Goal: Task Accomplishment & Management: Use online tool/utility

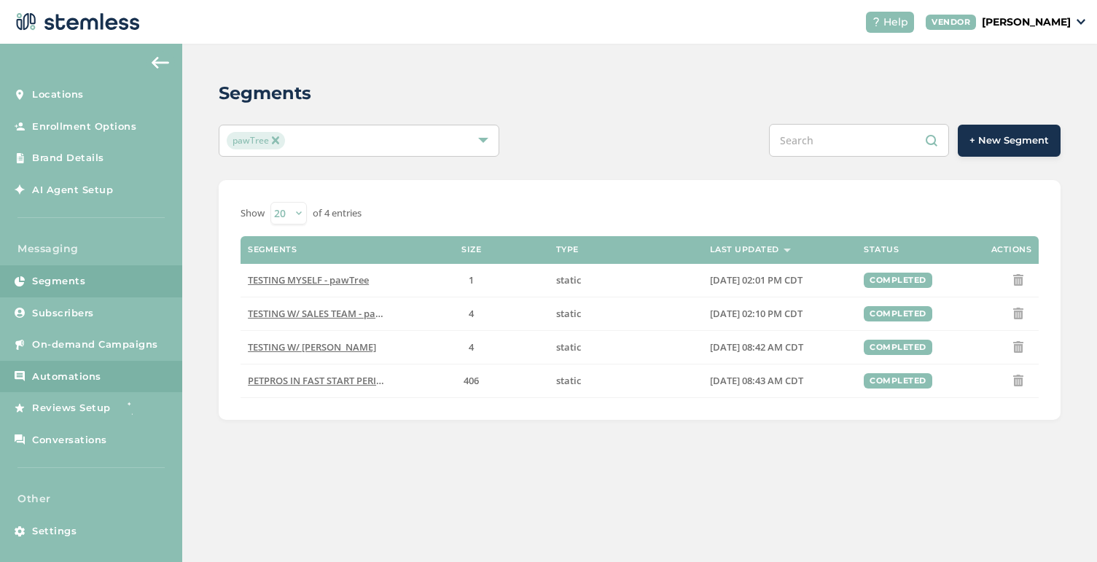
click at [77, 367] on link "Automations" at bounding box center [91, 377] width 182 height 32
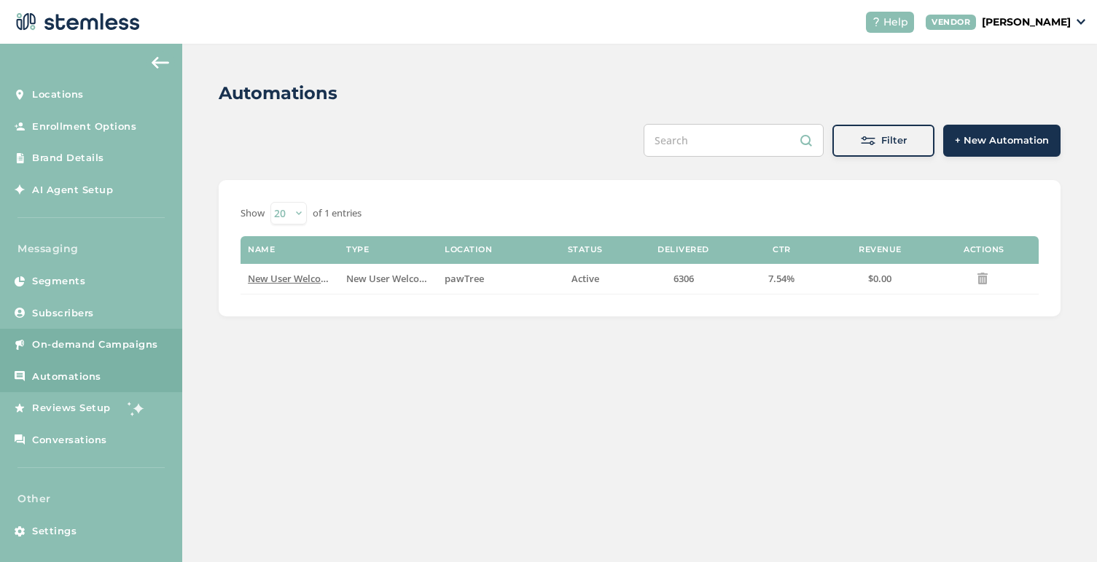
click at [93, 343] on span "On-demand Campaigns" at bounding box center [95, 345] width 126 height 15
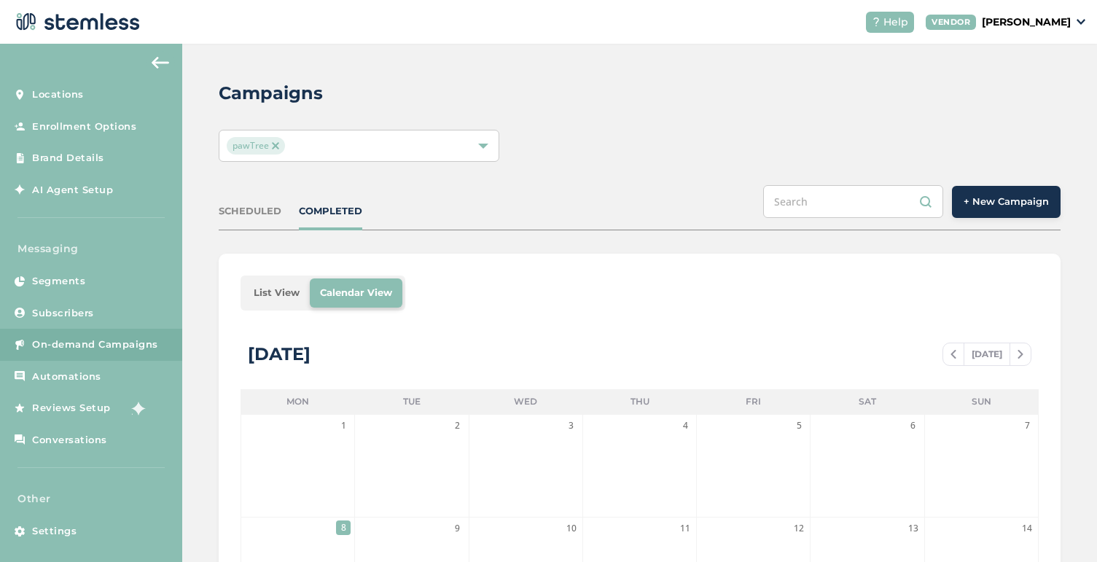
click at [994, 204] on span "+ New Campaign" at bounding box center [1006, 202] width 85 height 15
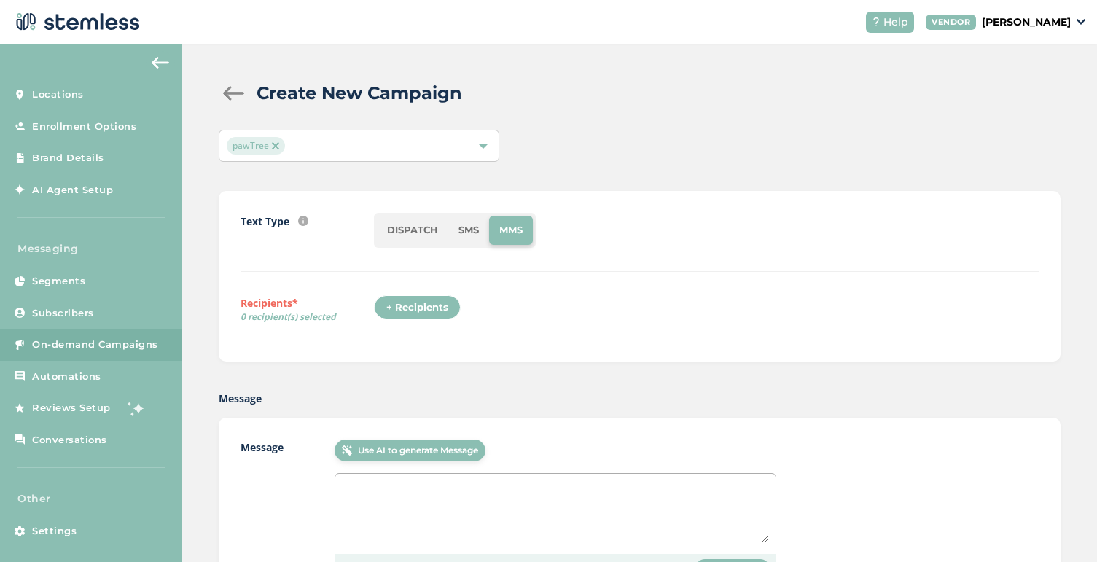
click at [472, 224] on li "SMS" at bounding box center [468, 230] width 41 height 29
click at [421, 306] on div "+ Recipients" at bounding box center [417, 307] width 87 height 25
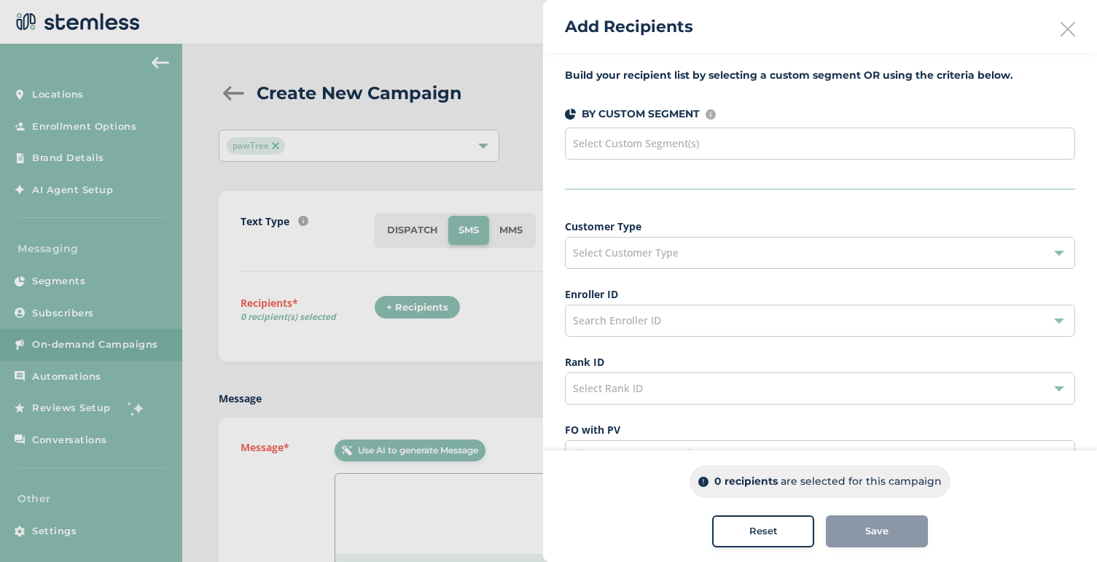
click at [670, 128] on div "Select Custom Segment(s)" at bounding box center [820, 144] width 510 height 32
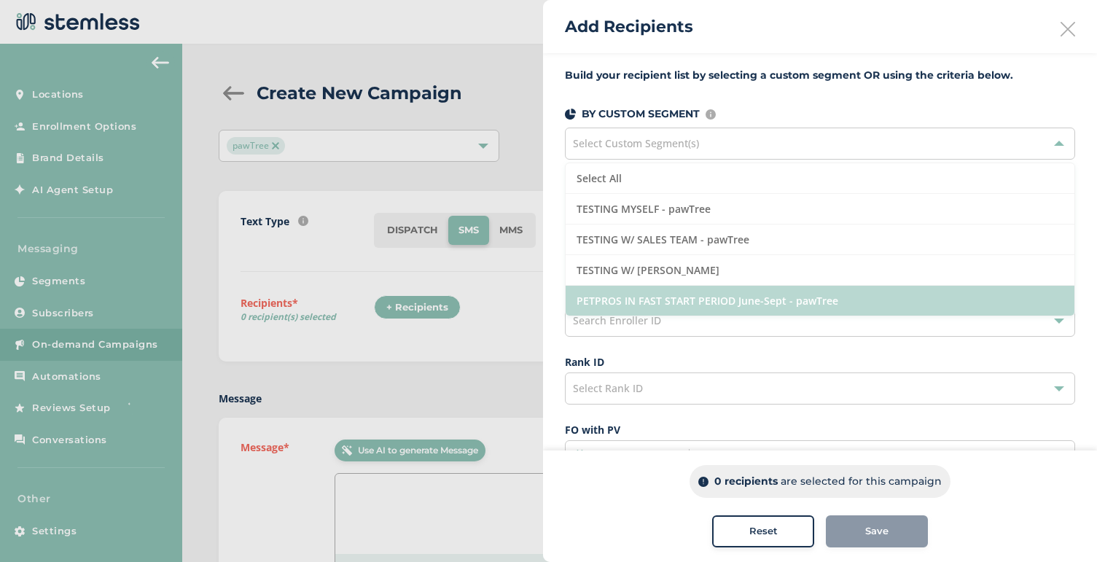
click at [689, 301] on li "PETPROS IN FAST START PERIOD June-Sept - pawTree" at bounding box center [820, 301] width 509 height 30
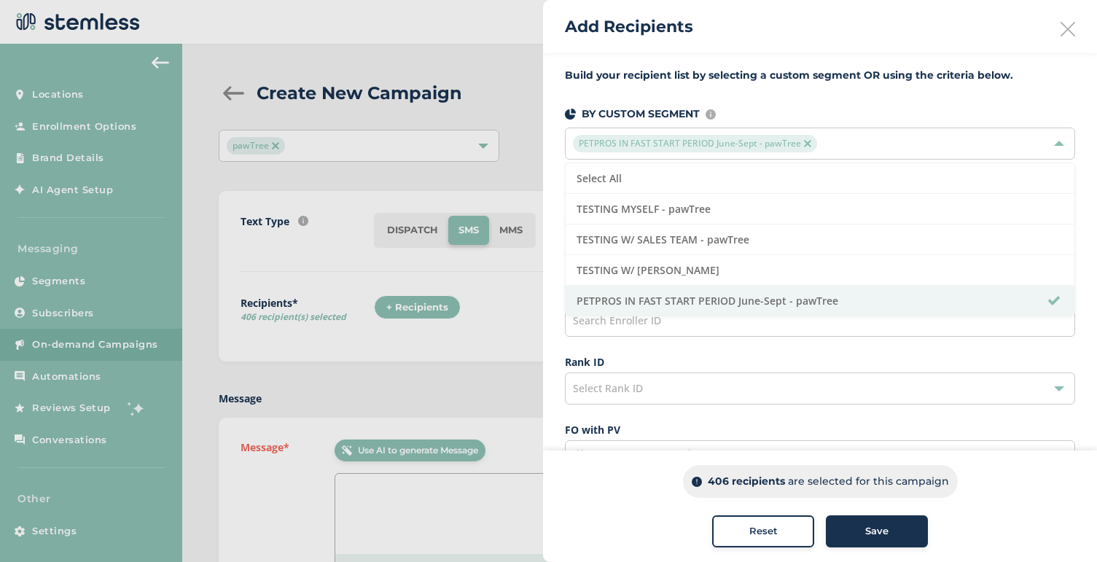
click at [857, 534] on div "Save" at bounding box center [877, 531] width 79 height 15
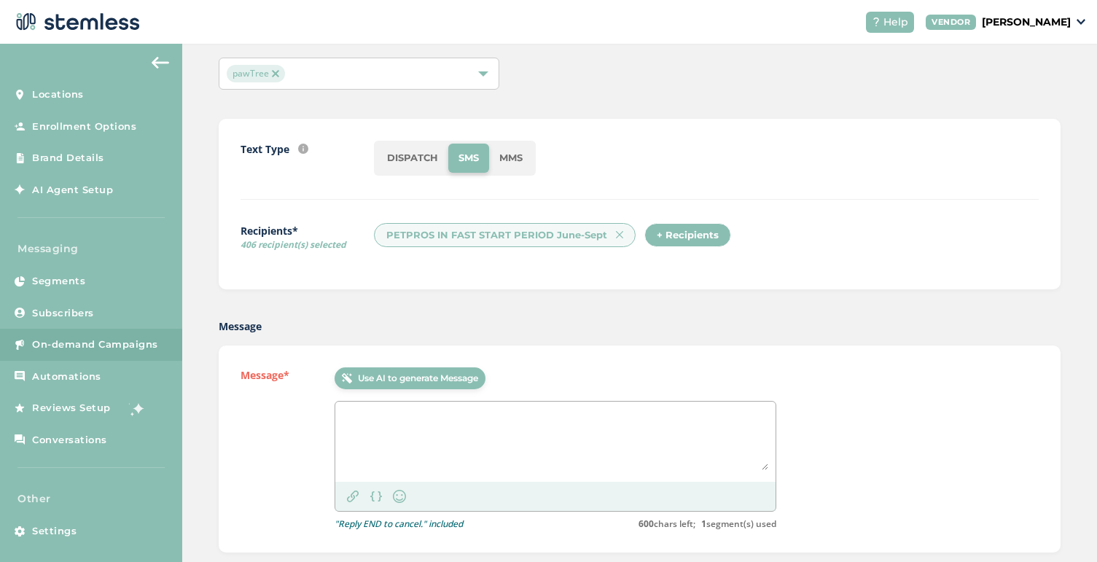
scroll to position [97, 0]
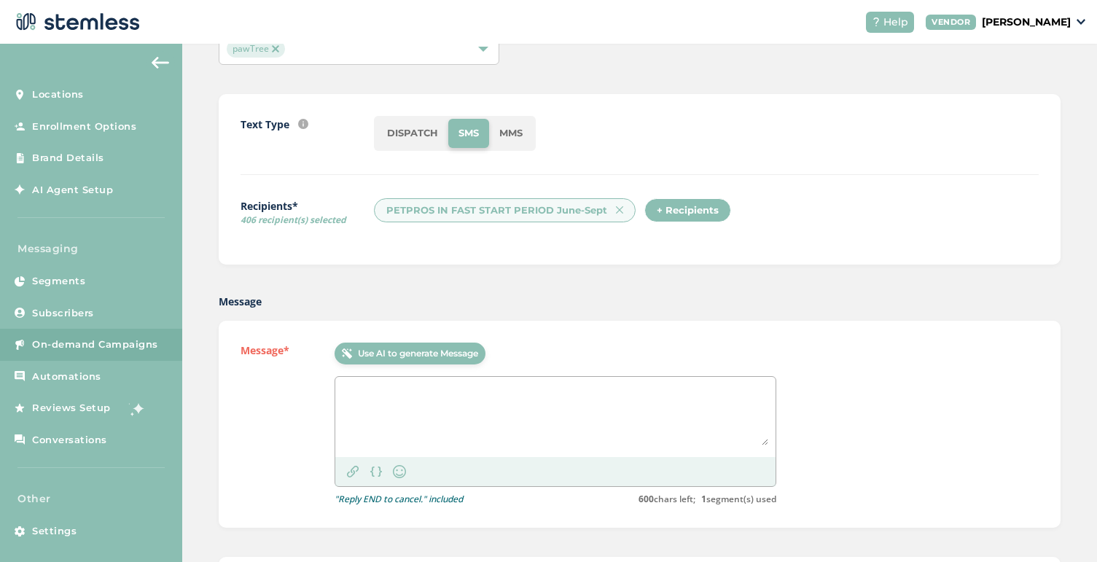
click at [438, 400] on textarea at bounding box center [556, 414] width 426 height 61
paste textarea "pawTree: New to pawTree? We’ve got you! This video has the basics to grow fast!"
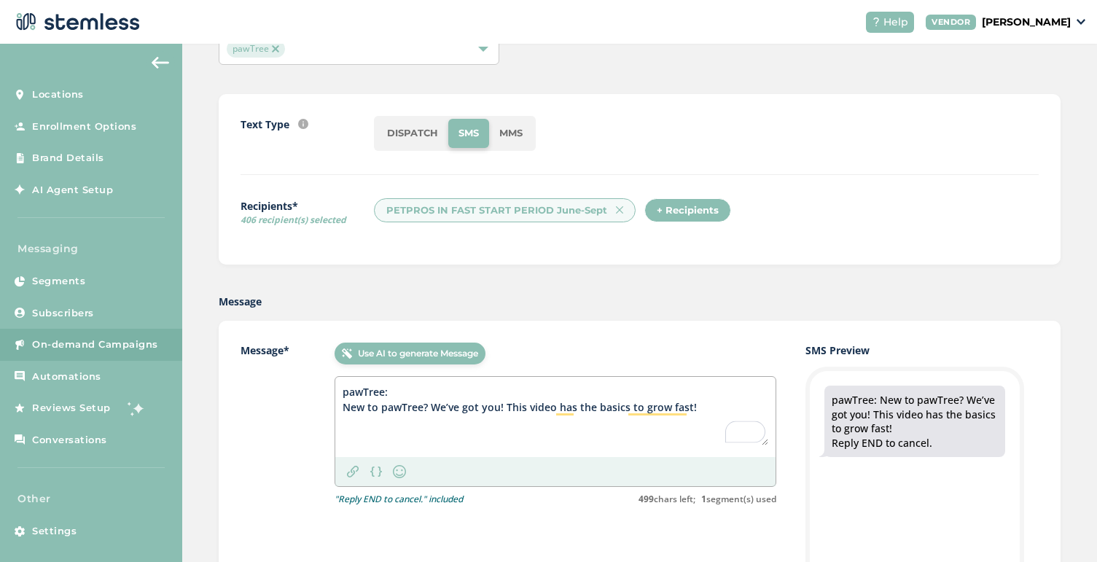
type textarea "pawTree: New to pawTree? We’ve got you! This video has the basics to grow fast!"
click at [355, 469] on img at bounding box center [353, 472] width 12 height 12
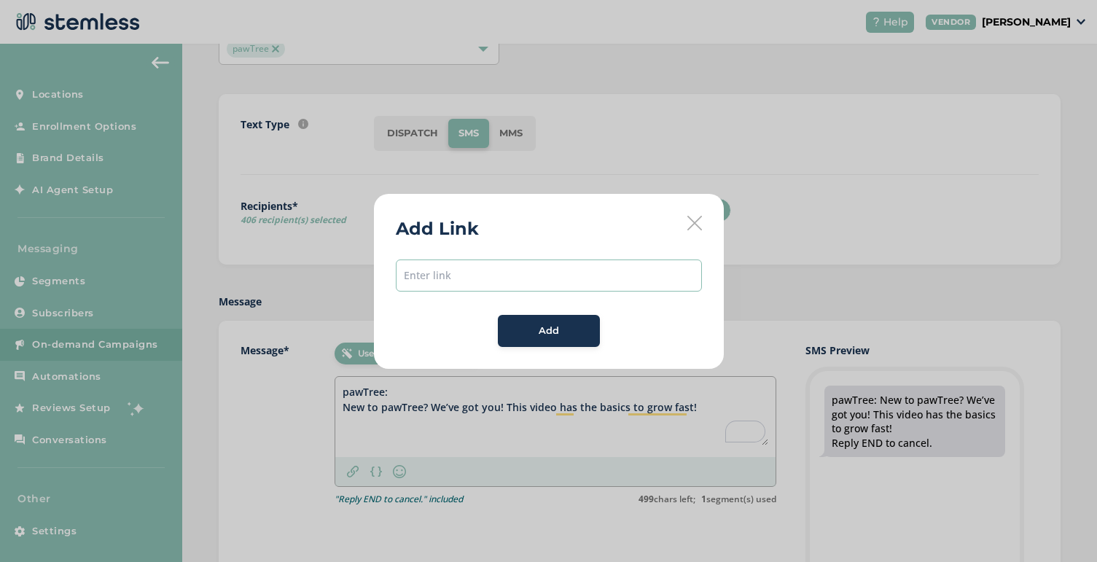
click at [453, 266] on input "text" at bounding box center [549, 276] width 306 height 32
paste input "[URL][DOMAIN_NAME]"
type input "[URL][DOMAIN_NAME]"
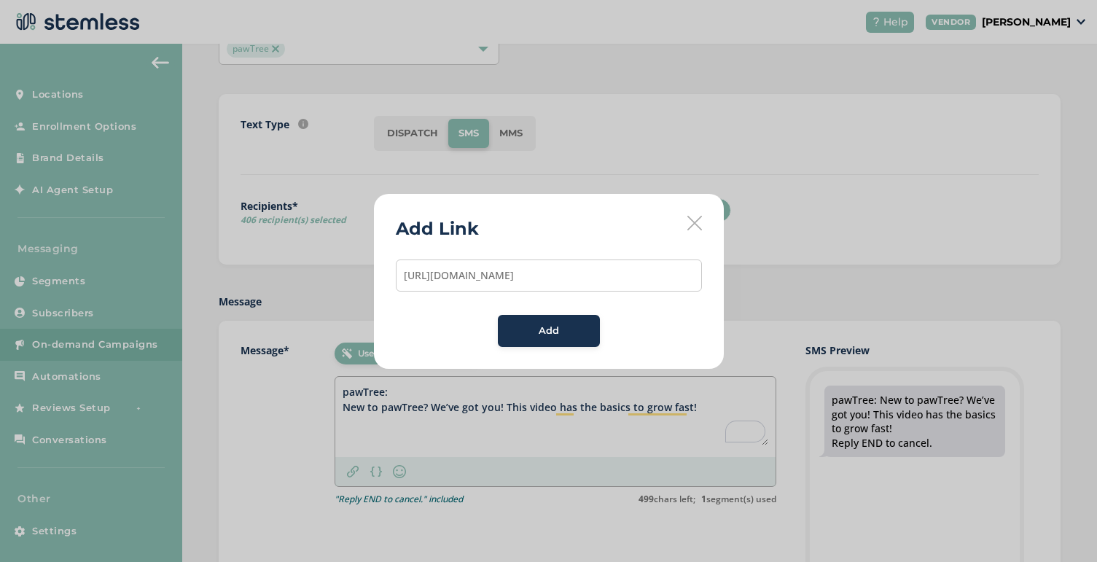
click at [534, 331] on div "Add" at bounding box center [549, 331] width 79 height 15
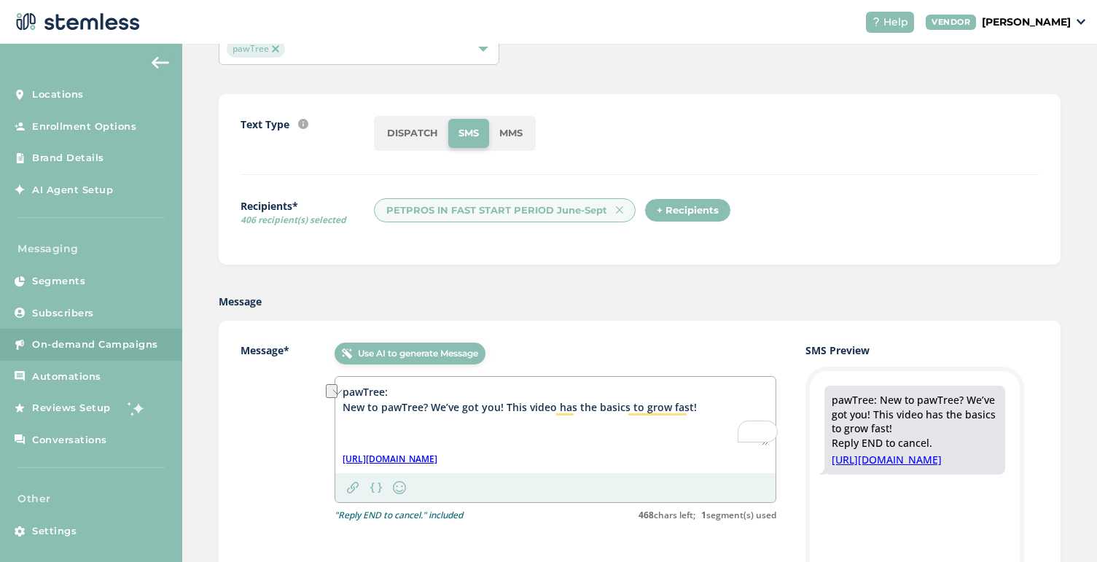
drag, startPoint x: 506, startPoint y: 405, endPoint x: 693, endPoint y: 408, distance: 186.6
click at [693, 408] on textarea "pawTree: New to pawTree? We’ve got you! This video has the basics to grow fast!" at bounding box center [556, 414] width 426 height 61
paste textarea "et to you started."
drag, startPoint x: 682, startPoint y: 410, endPoint x: 720, endPoint y: 408, distance: 37.9
click at [720, 408] on textarea "pawTree: New to pawTree? We’ve got you! This video has the basics to get you st…" at bounding box center [556, 414] width 426 height 61
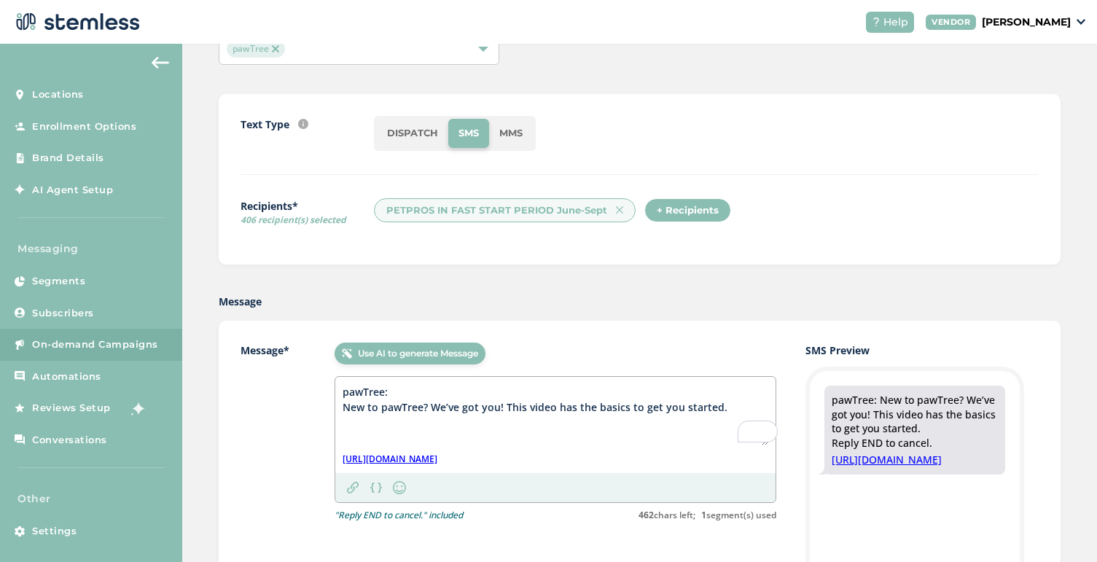
click at [717, 407] on textarea "pawTree: New to pawTree? We’ve got you! This video has the basics to get you st…" at bounding box center [556, 414] width 426 height 61
paste textarea "grow fast"
click at [658, 406] on textarea "pawTree: New to pawTree? We’ve got you! This video has the basics to get you gr…" at bounding box center [556, 414] width 426 height 61
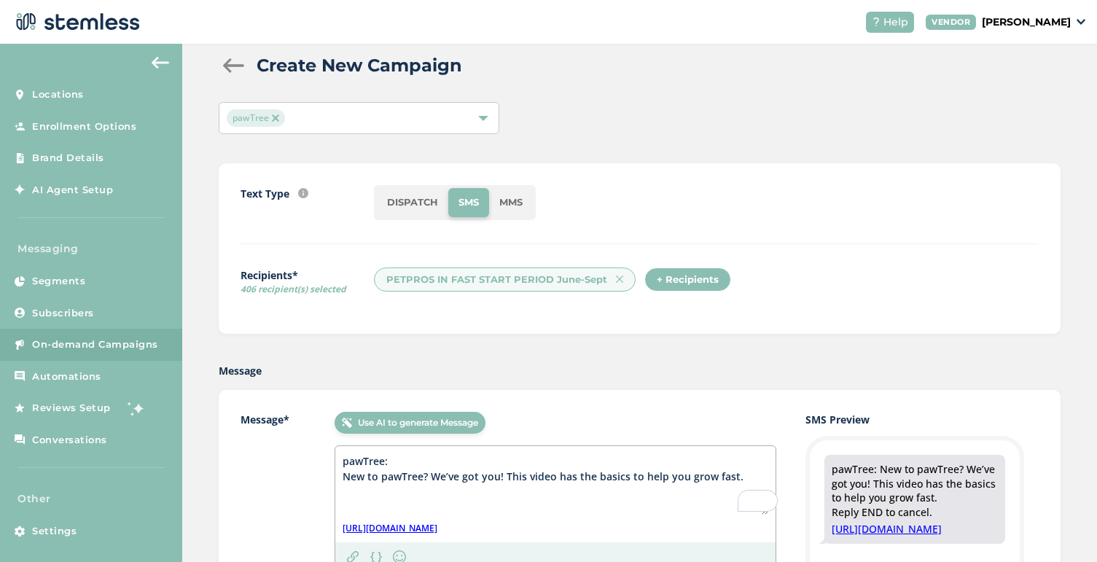
scroll to position [13, 0]
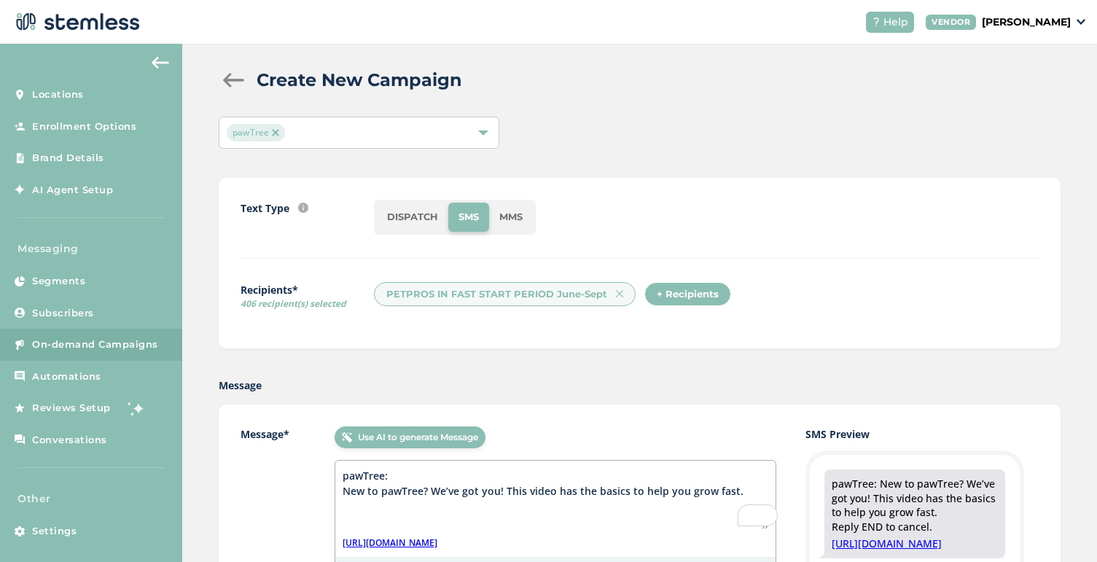
drag, startPoint x: 345, startPoint y: 477, endPoint x: 741, endPoint y: 487, distance: 396.7
click at [741, 487] on textarea "pawTree: New to pawTree? We’ve got you! This video has the basics to help you g…" at bounding box center [556, 498] width 426 height 61
type textarea "pawTree: New to pawTree? We’ve got you! This video has the basics to help you g…"
click at [623, 295] on div "PETPROS IN FAST START PERIOD June-Sept" at bounding box center [505, 294] width 262 height 25
click at [616, 294] on img at bounding box center [619, 293] width 7 height 7
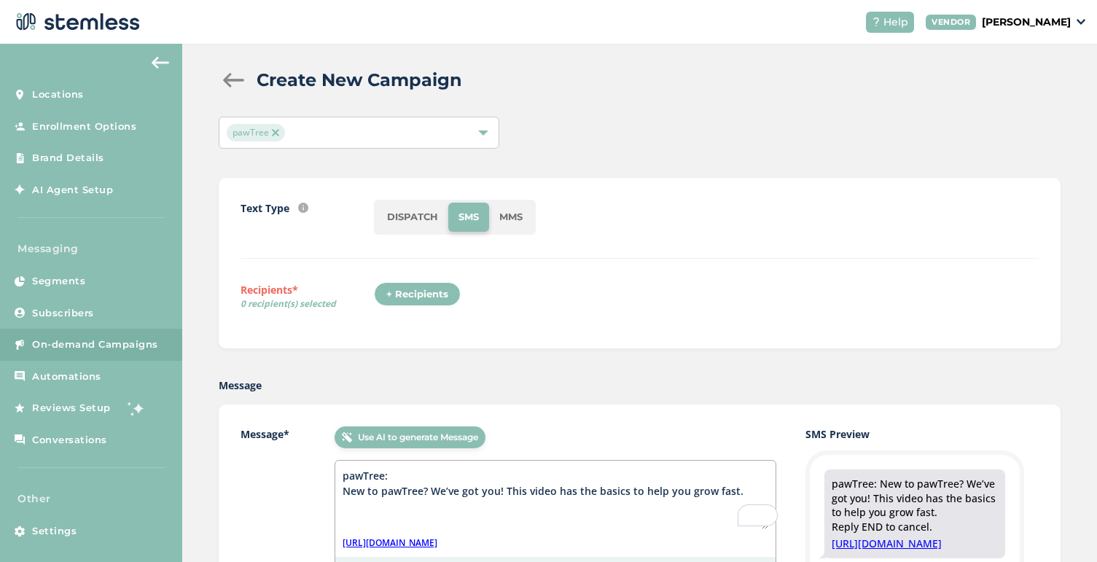
click at [440, 289] on div "+ Recipients" at bounding box center [417, 294] width 87 height 25
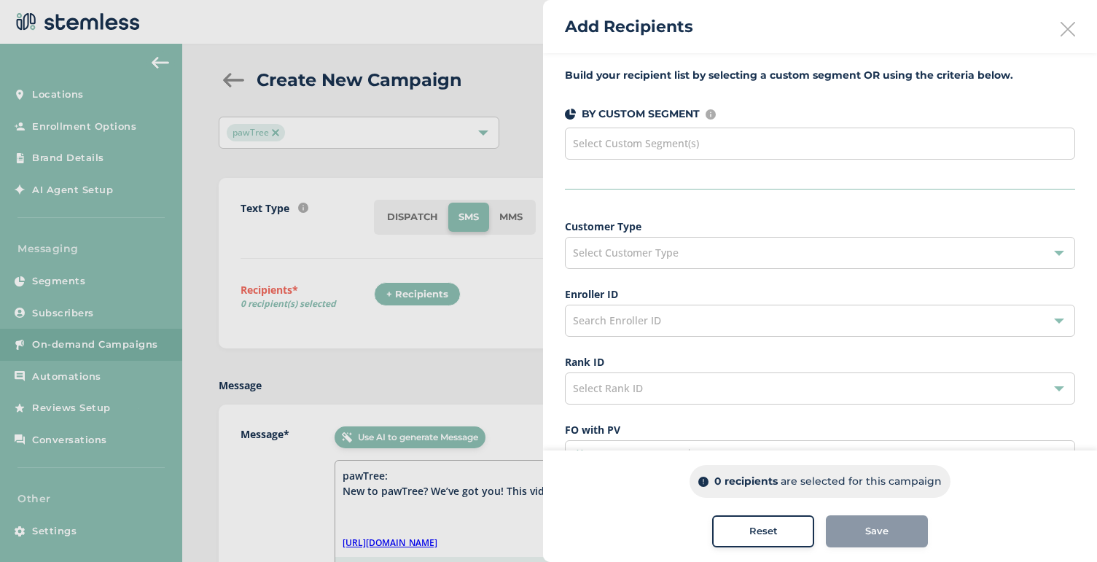
click at [642, 147] on span "Select Custom Segment(s)" at bounding box center [636, 143] width 126 height 14
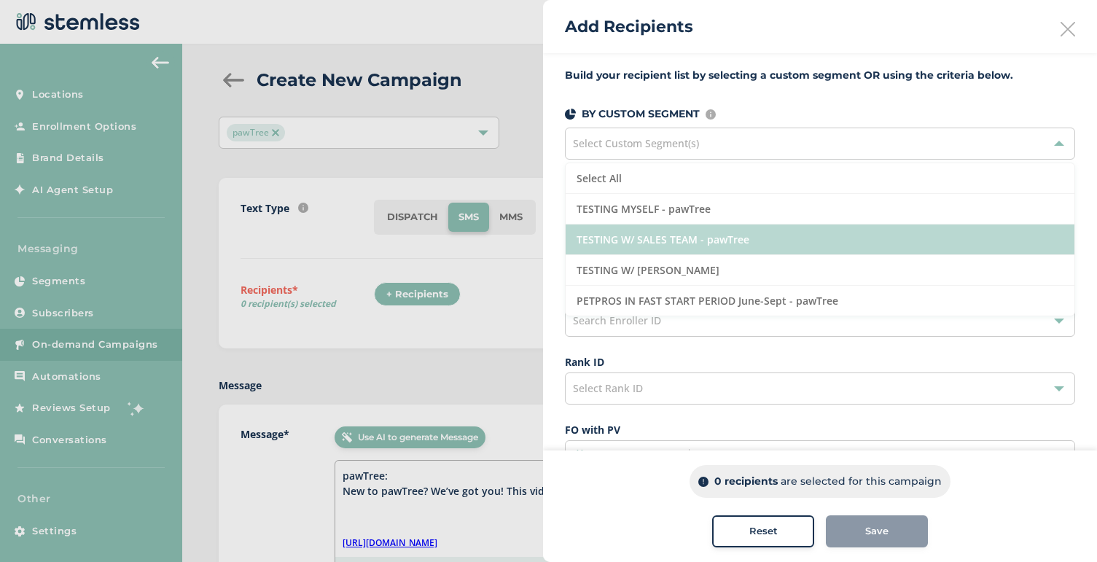
click at [651, 238] on li "TESTING W/ SALES TEAM - pawTree" at bounding box center [820, 240] width 509 height 31
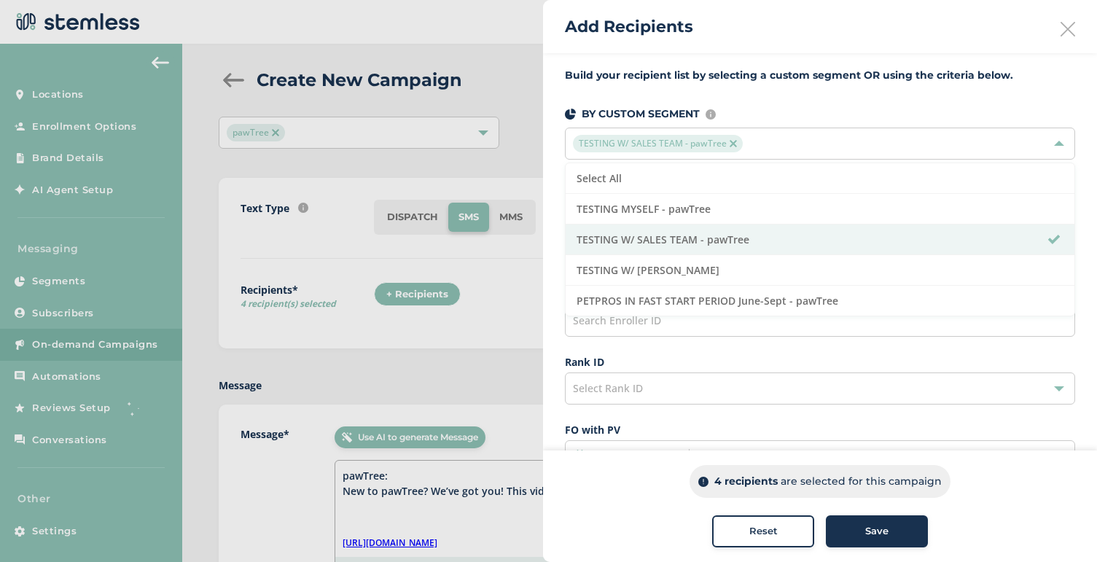
click at [878, 527] on span "Save" at bounding box center [876, 531] width 23 height 15
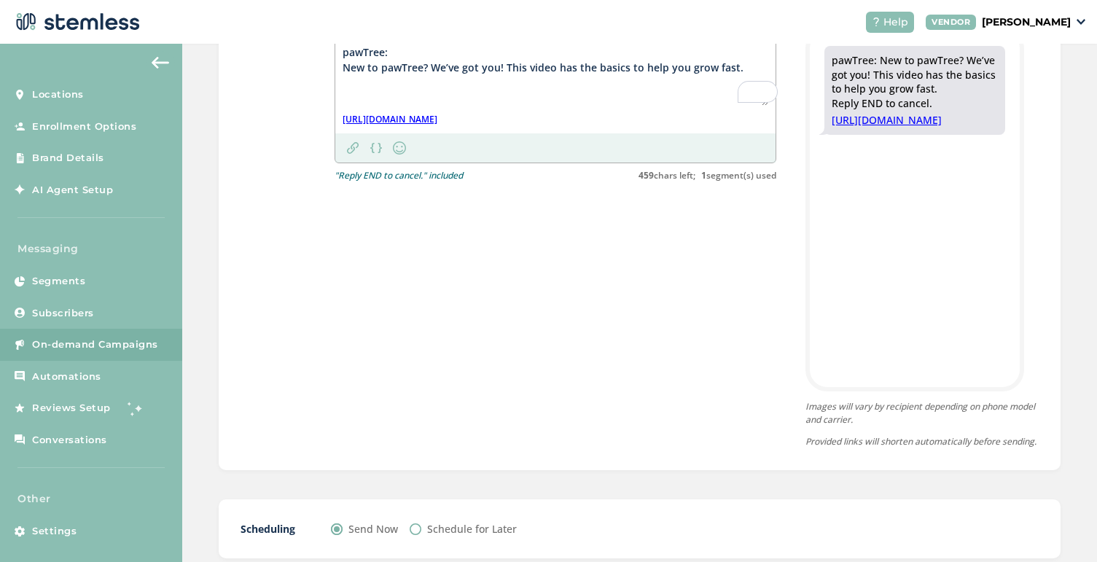
scroll to position [509, 0]
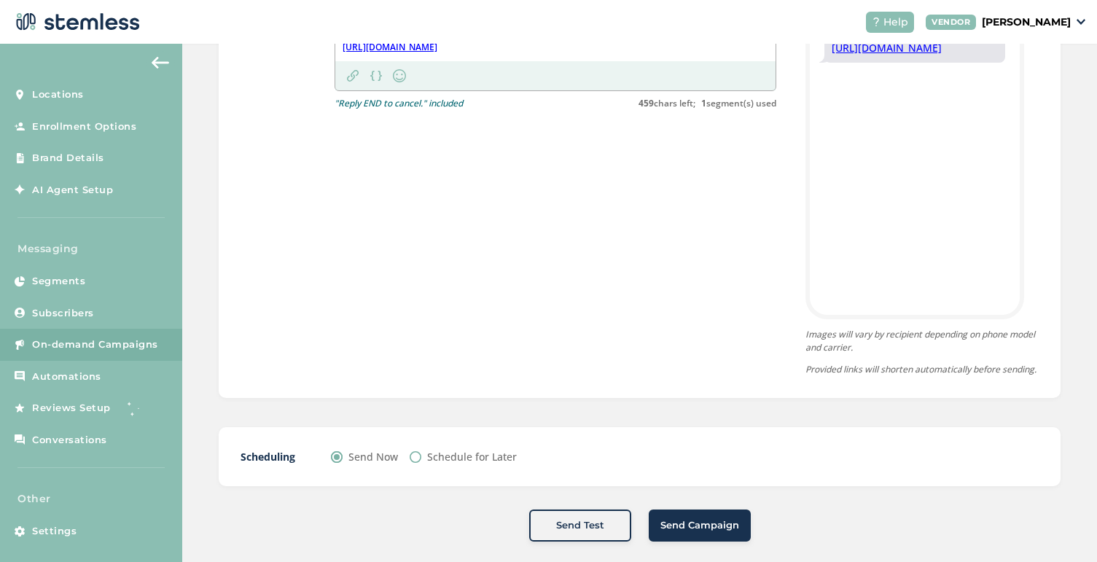
click at [674, 533] on span "Send Campaign" at bounding box center [699, 525] width 79 height 15
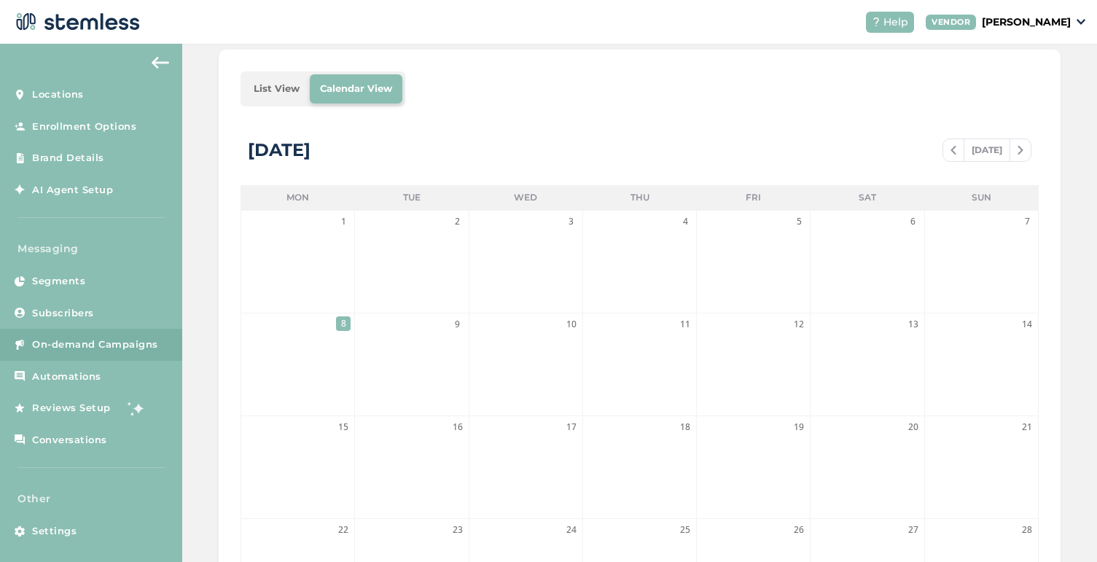
scroll to position [20, 0]
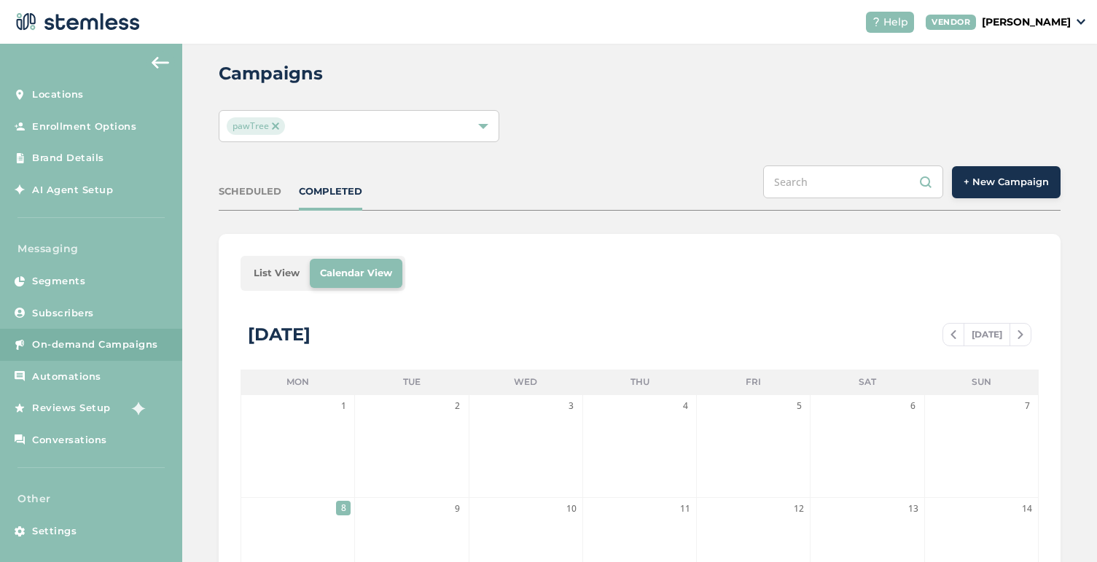
click at [1010, 180] on span "+ New Campaign" at bounding box center [1006, 182] width 85 height 15
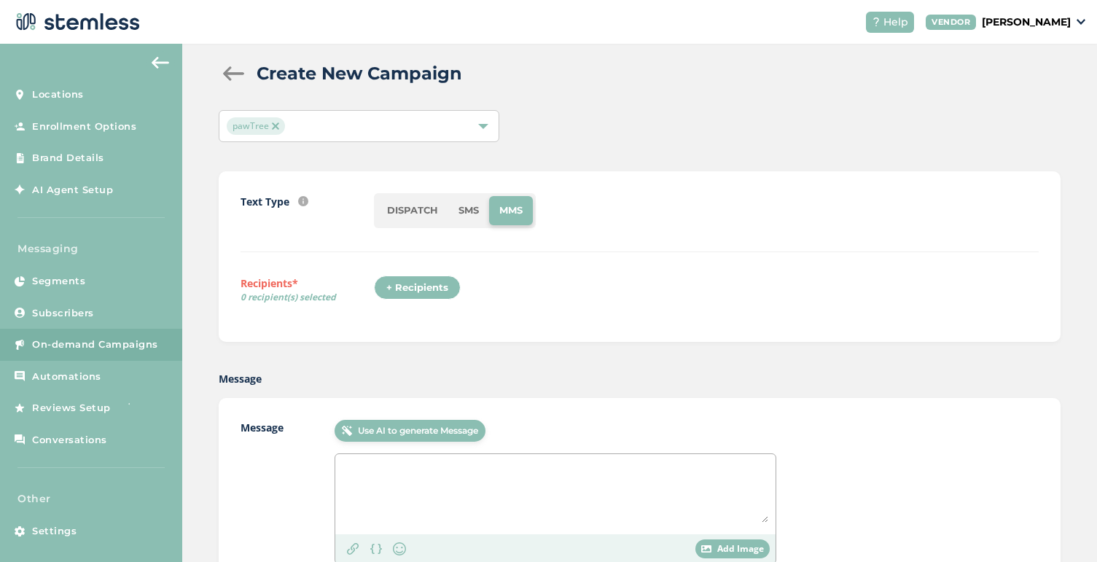
click at [472, 213] on li "SMS" at bounding box center [468, 210] width 41 height 29
click at [400, 483] on textarea "To enrich screen reader interactions, please activate Accessibility in Grammarl…" at bounding box center [556, 491] width 426 height 61
paste textarea "pawTree: New to pawTree? We’ve got you! This video has the basics to help you g…"
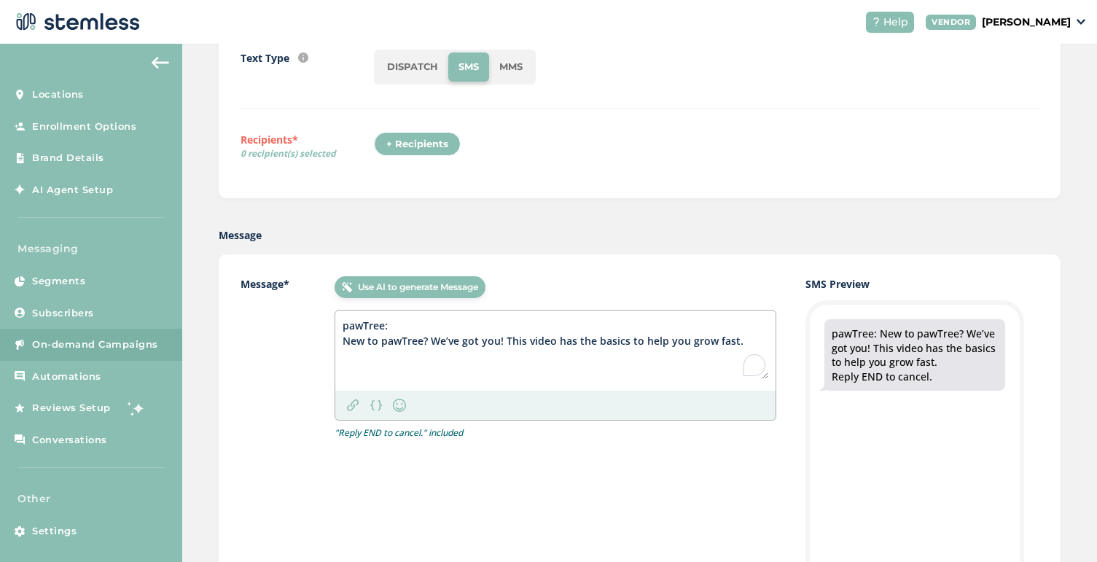
scroll to position [165, 0]
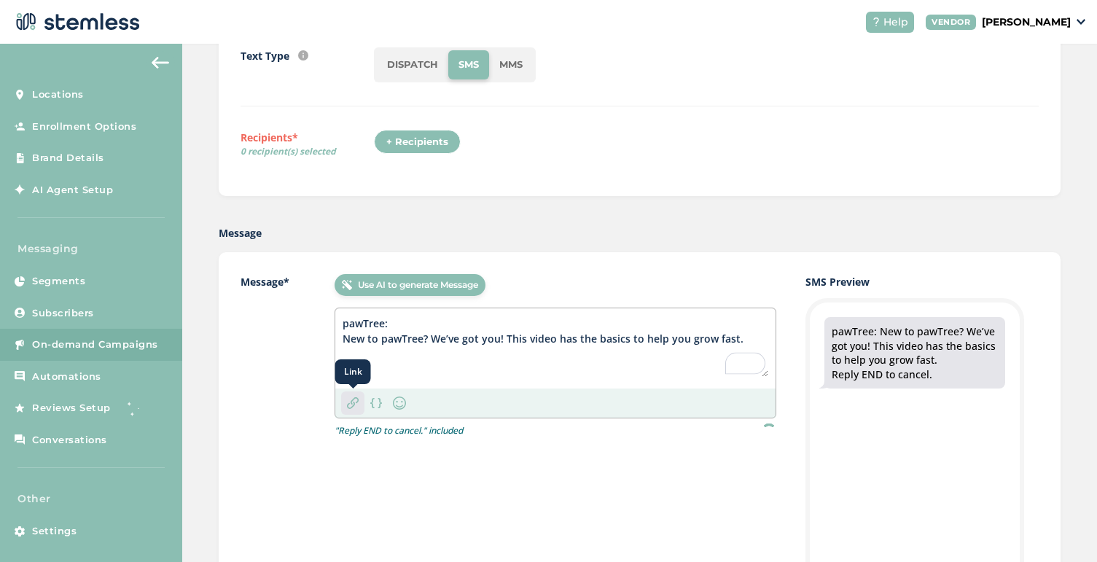
type textarea "pawTree: New to pawTree? We’ve got you! This video has the basics to help you g…"
click at [359, 405] on div "Link" at bounding box center [352, 402] width 23 height 23
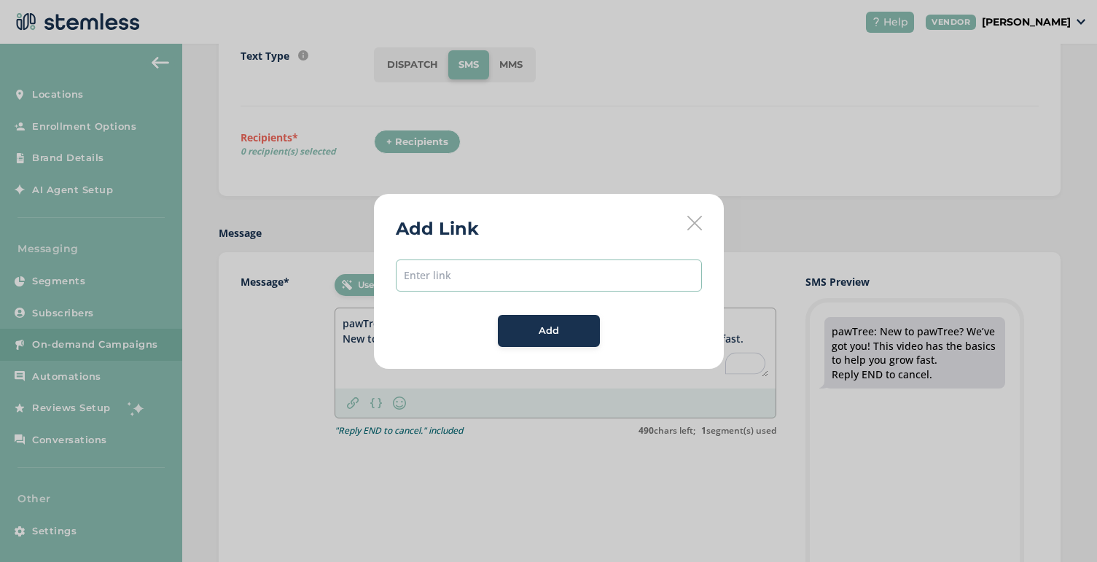
paste input "[URL][DOMAIN_NAME]"
type input "[URL][DOMAIN_NAME]"
click at [522, 337] on div "Add" at bounding box center [549, 331] width 79 height 15
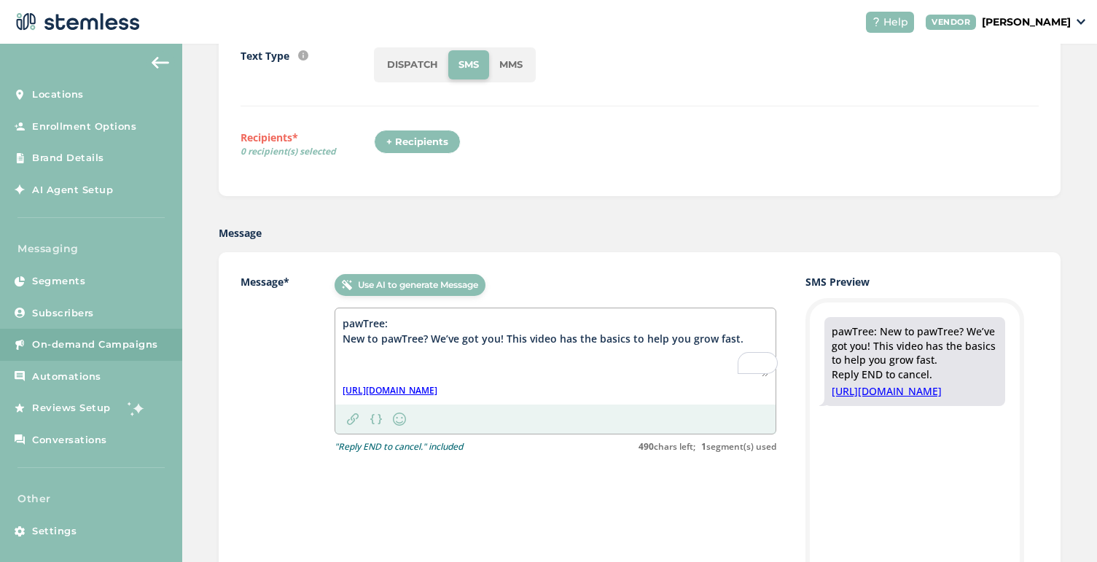
click at [416, 141] on div "+ Recipients" at bounding box center [417, 142] width 87 height 25
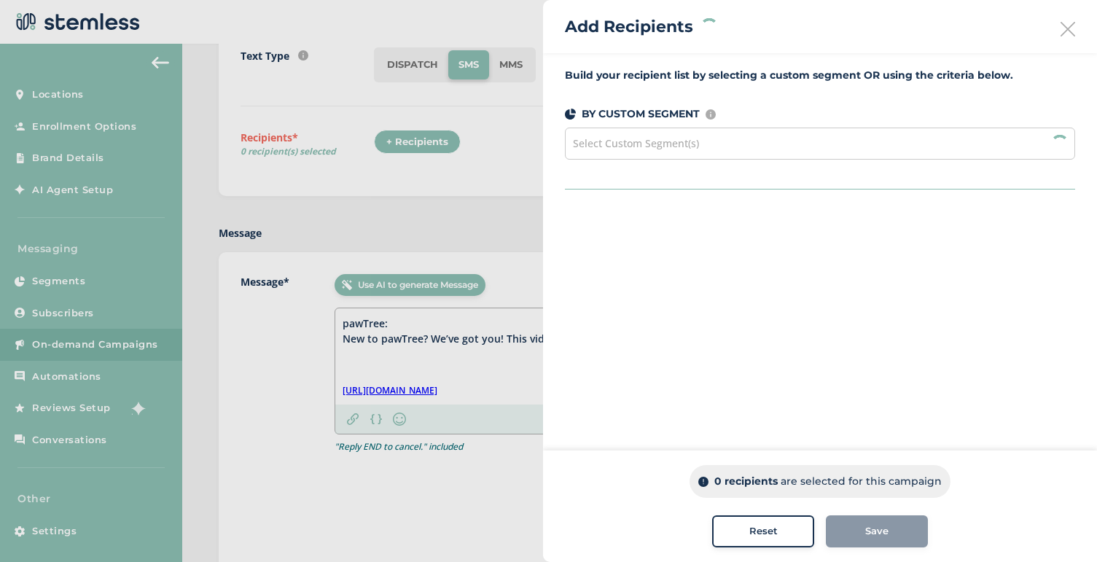
click at [678, 141] on span "Select Custom Segment(s)" at bounding box center [636, 143] width 126 height 14
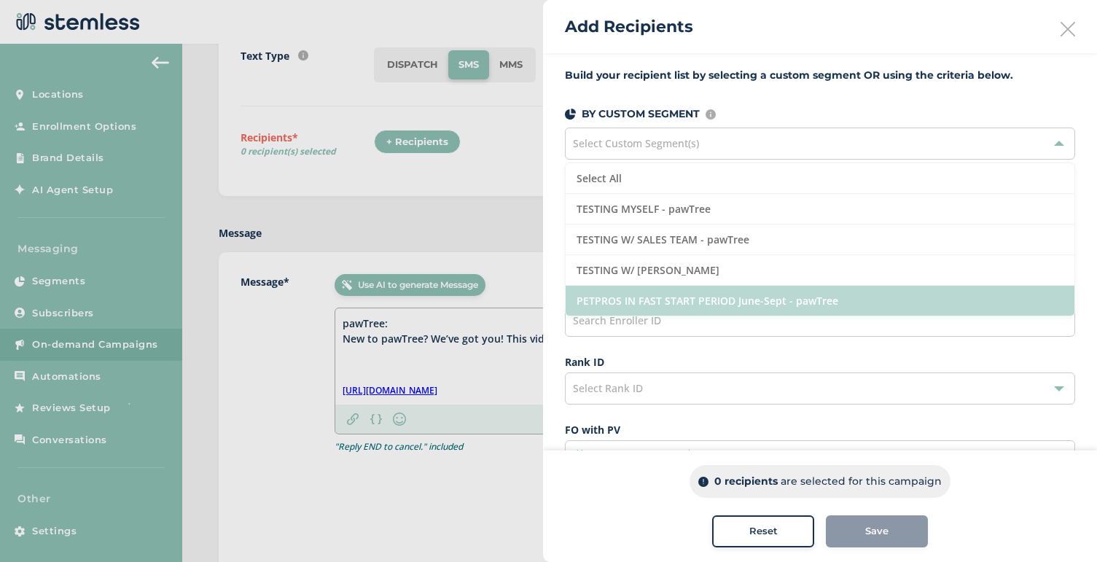
click at [655, 300] on li "PETPROS IN FAST START PERIOD June-Sept - pawTree" at bounding box center [820, 301] width 509 height 30
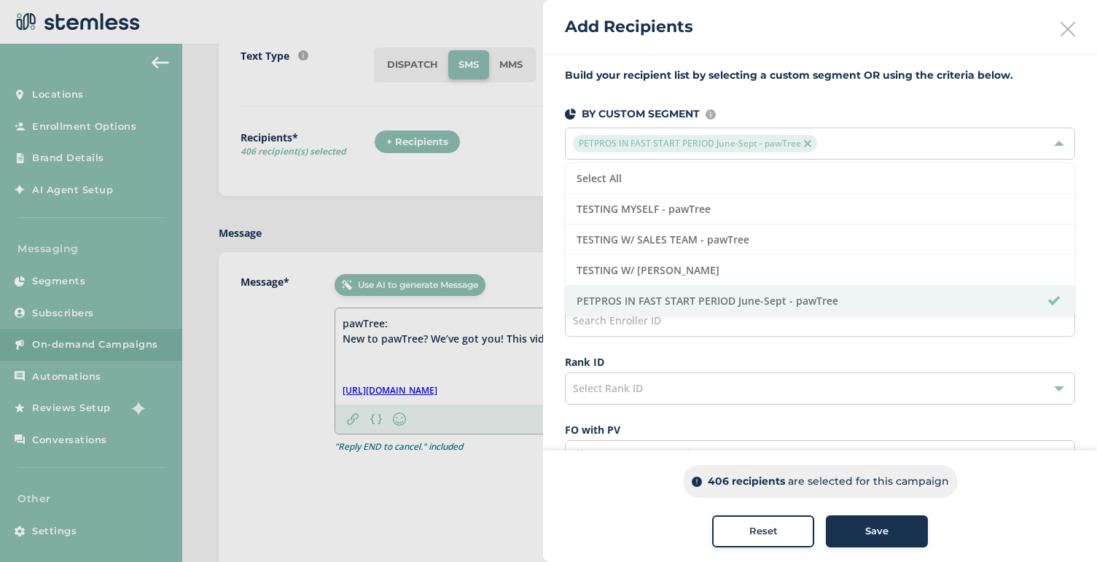
click at [845, 539] on button "Save" at bounding box center [877, 531] width 102 height 32
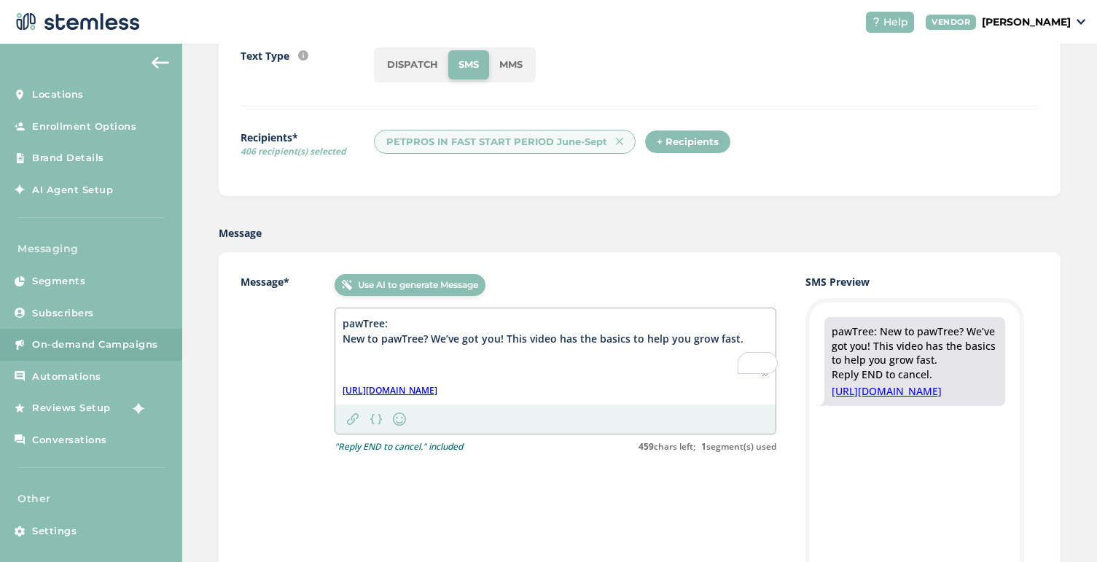
click at [544, 500] on div "Message* Use AI to generate Message pawTree: New to pawTree? We’ve got you! Thi…" at bounding box center [509, 496] width 536 height 445
drag, startPoint x: 346, startPoint y: 323, endPoint x: 777, endPoint y: 334, distance: 431.0
click at [768, 334] on textarea "pawTree: New to pawTree? We’ve got you! This video has the basics to help you g…" at bounding box center [556, 346] width 426 height 61
paste textarea "earn"
click at [672, 367] on textarea "pawTree: New to pawTree? We’ve got you! This video has the basics to help you e…" at bounding box center [556, 346] width 426 height 61
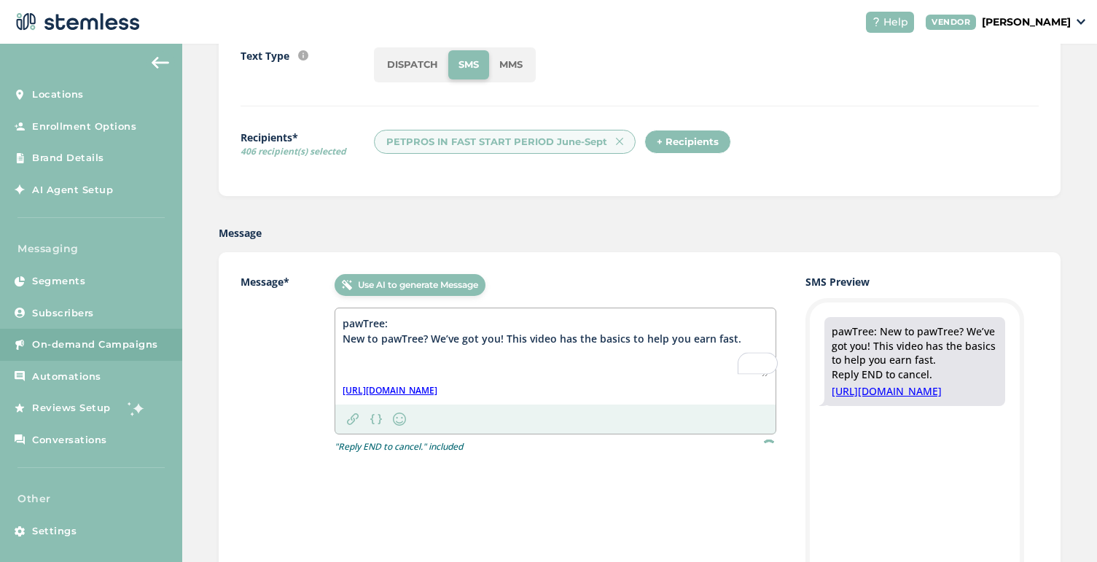
type textarea "pawTree: New to pawTree? We’ve got you! This video has the basics to help you e…"
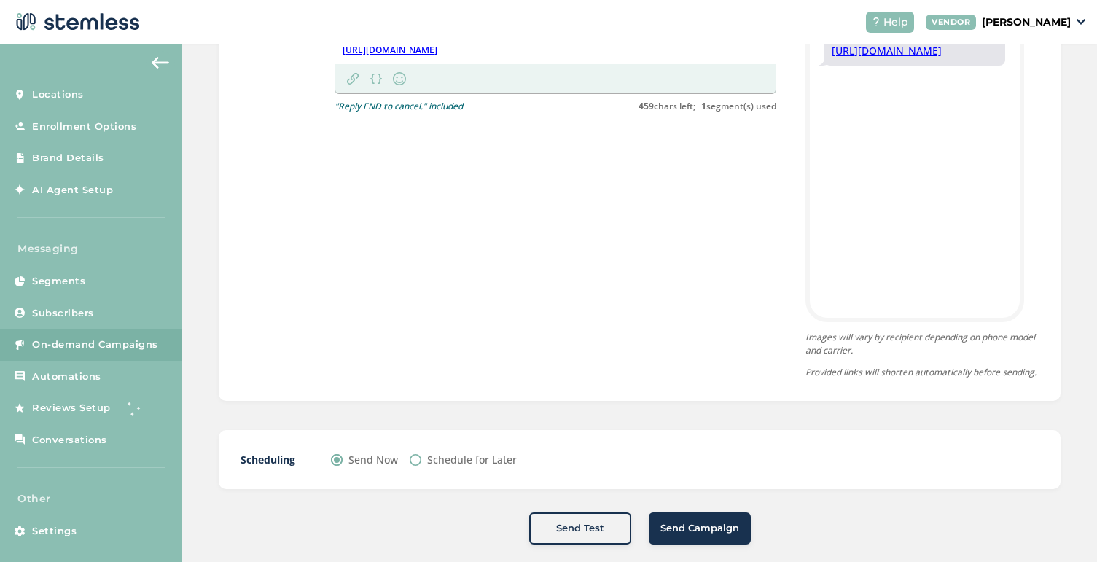
scroll to position [538, 0]
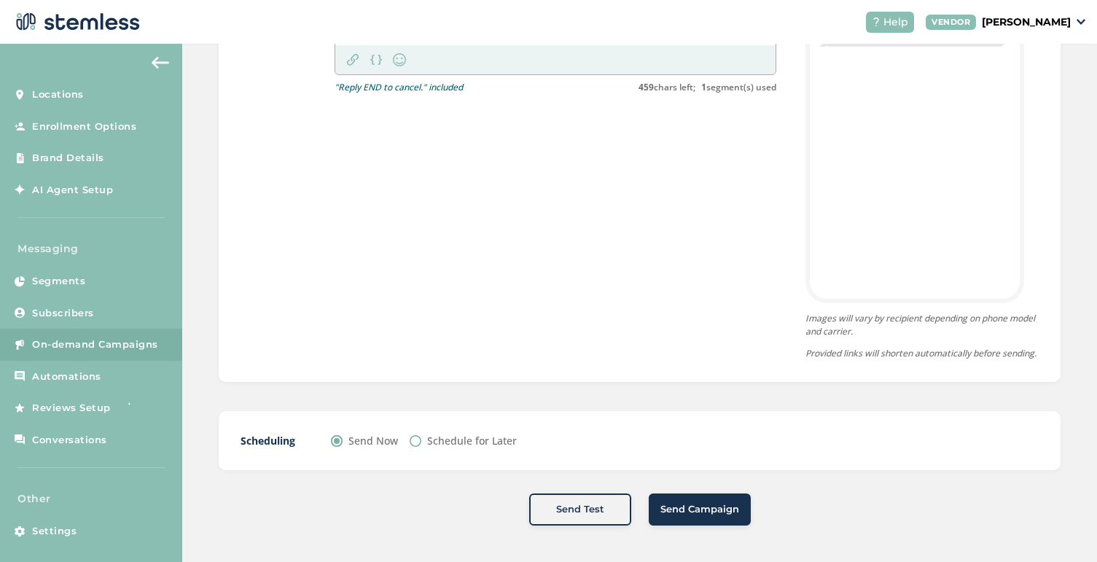
click at [445, 436] on label "Schedule for Later" at bounding box center [472, 440] width 90 height 15
click at [421, 436] on input "Schedule for Later" at bounding box center [416, 441] width 12 height 12
radio input "true"
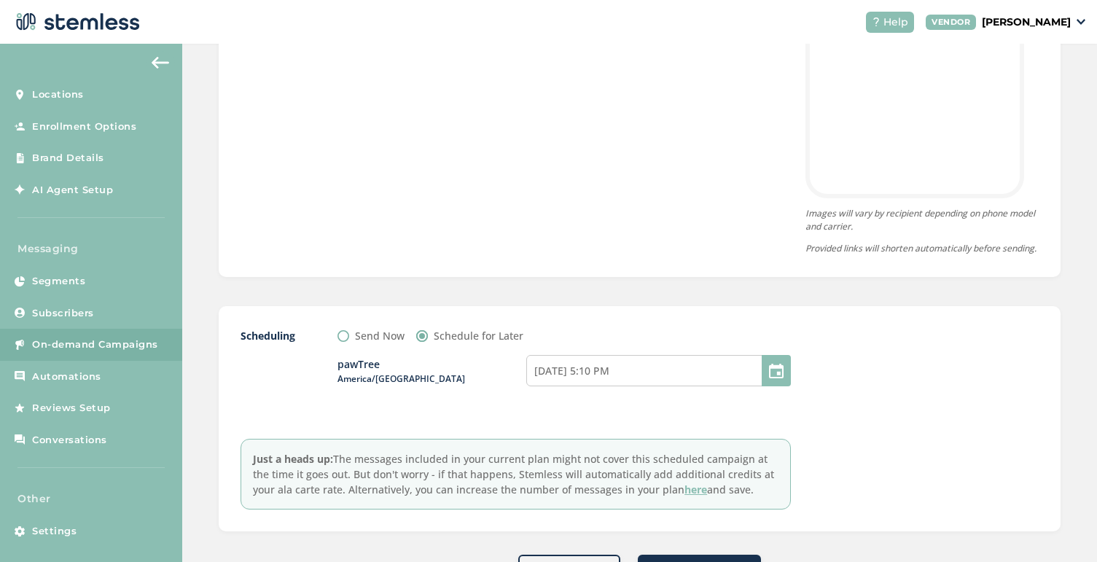
scroll to position [704, 0]
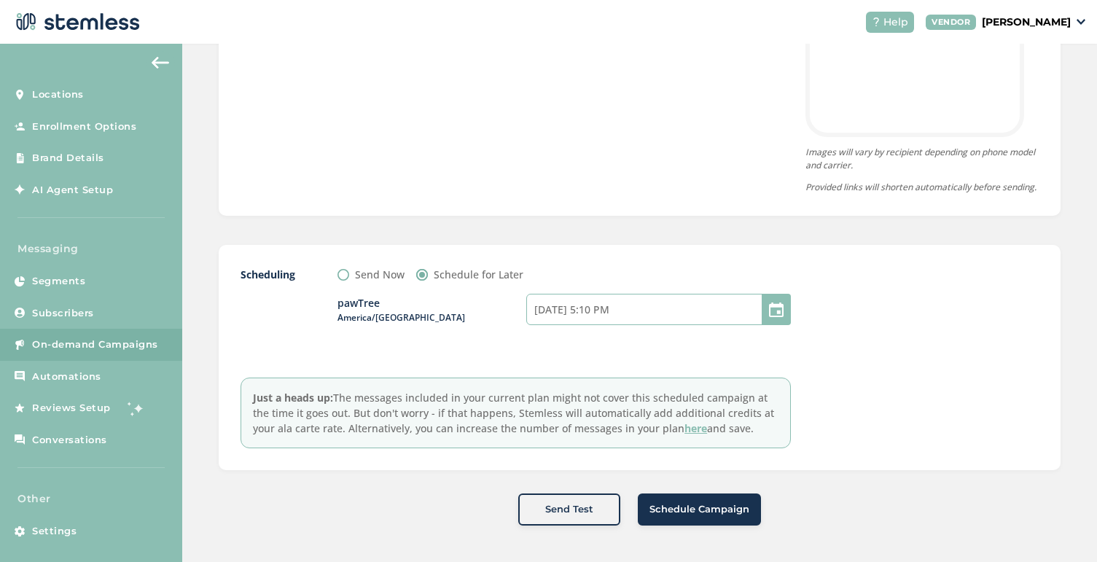
click at [562, 303] on input "[DATE] 5:10 PM" at bounding box center [658, 309] width 265 height 31
select select "15"
select select "10"
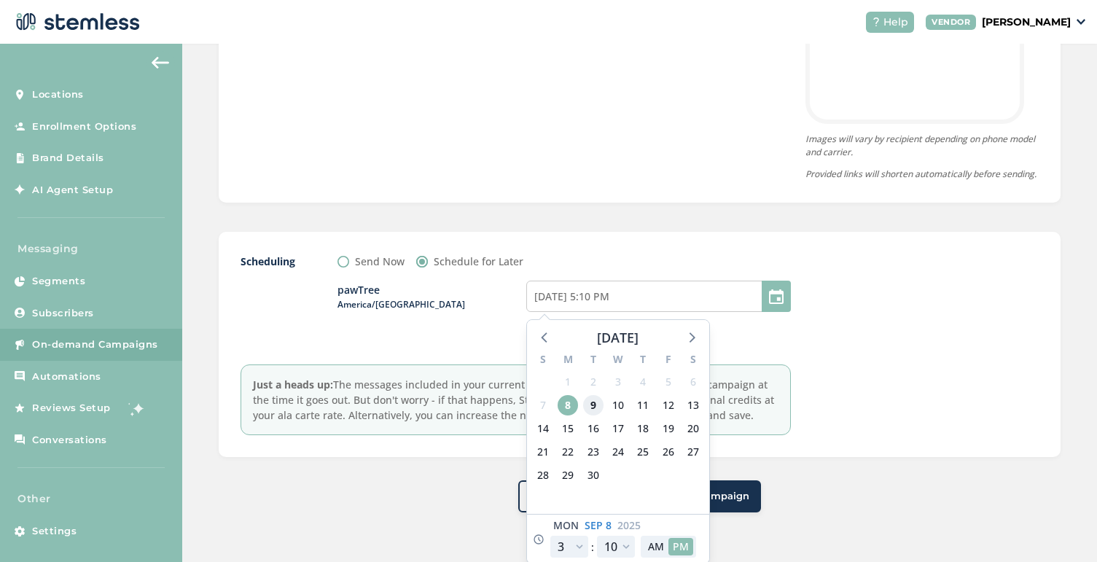
click at [594, 416] on span "9" at bounding box center [593, 405] width 20 height 20
click at [596, 310] on input "[DATE] 5:10 PM" at bounding box center [658, 296] width 265 height 31
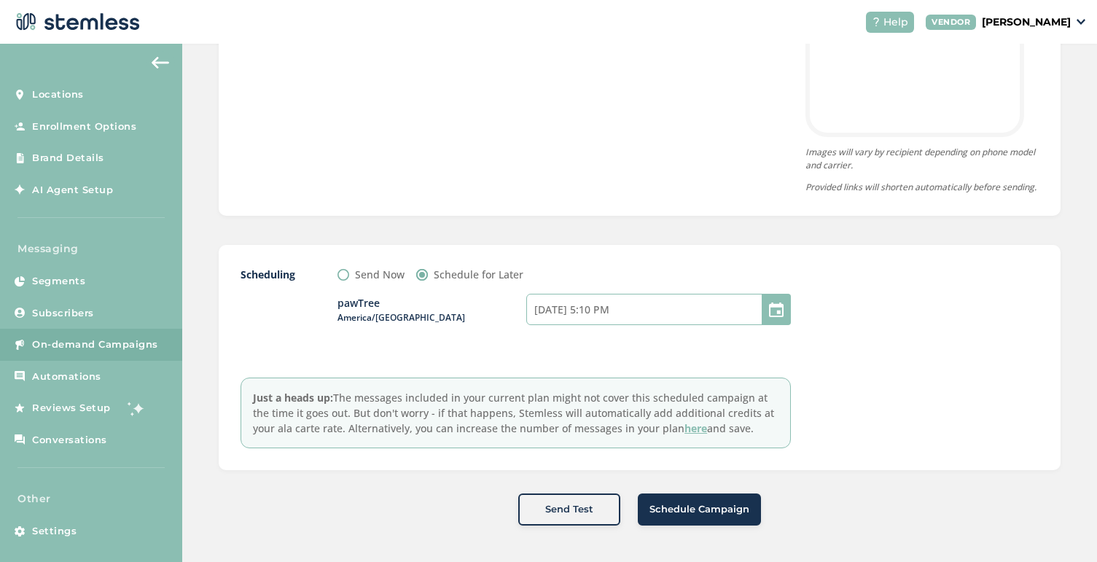
type input "[DATE] 7:10 PM"
click at [605, 308] on input "[DATE] 7:10 PM" at bounding box center [658, 309] width 265 height 31
select select "17"
select select "10"
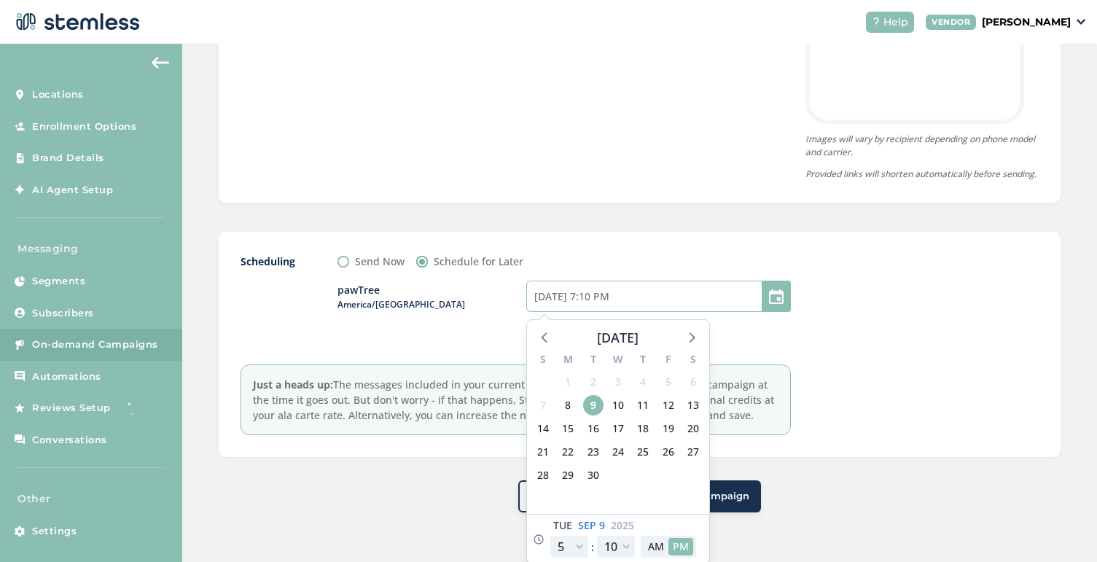
type input "[DATE] 9:10 AM"
select select "7"
click at [623, 308] on input "[DATE] 9:10 AM" at bounding box center [658, 296] width 265 height 31
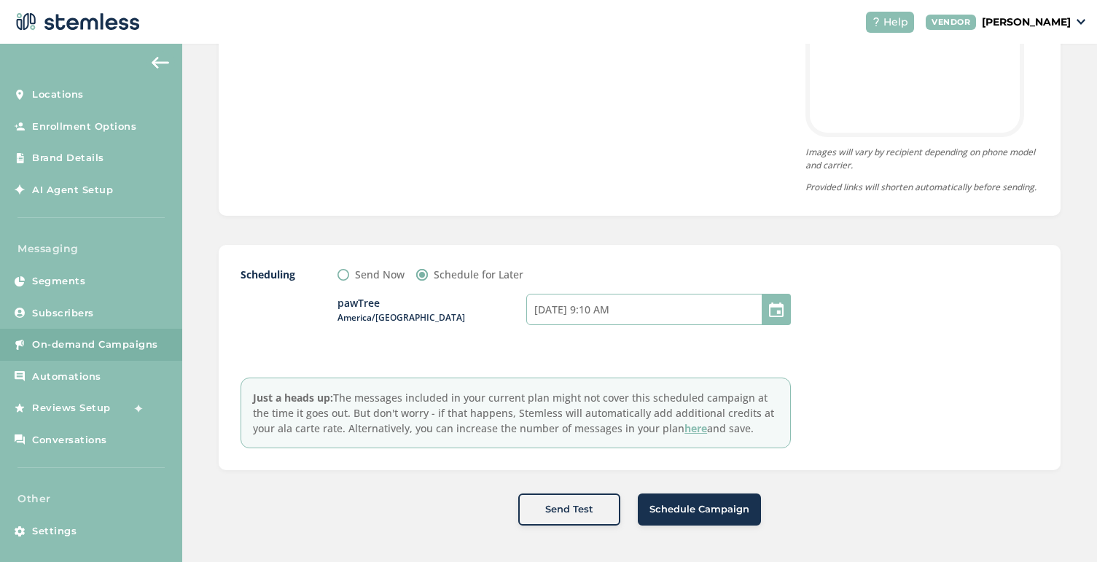
click at [605, 307] on input "[DATE] 9:10 AM" at bounding box center [658, 309] width 265 height 31
select select "7"
select select "10"
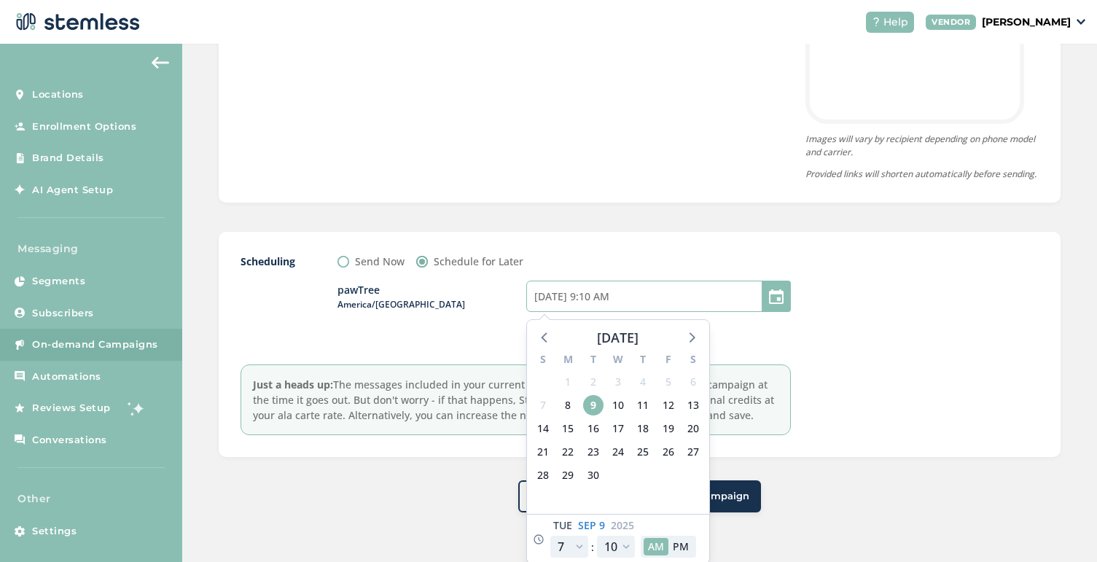
type input "[DATE] 11:10 AM"
select select "9"
click at [610, 312] on input "[DATE] 11:10 AM" at bounding box center [658, 296] width 265 height 31
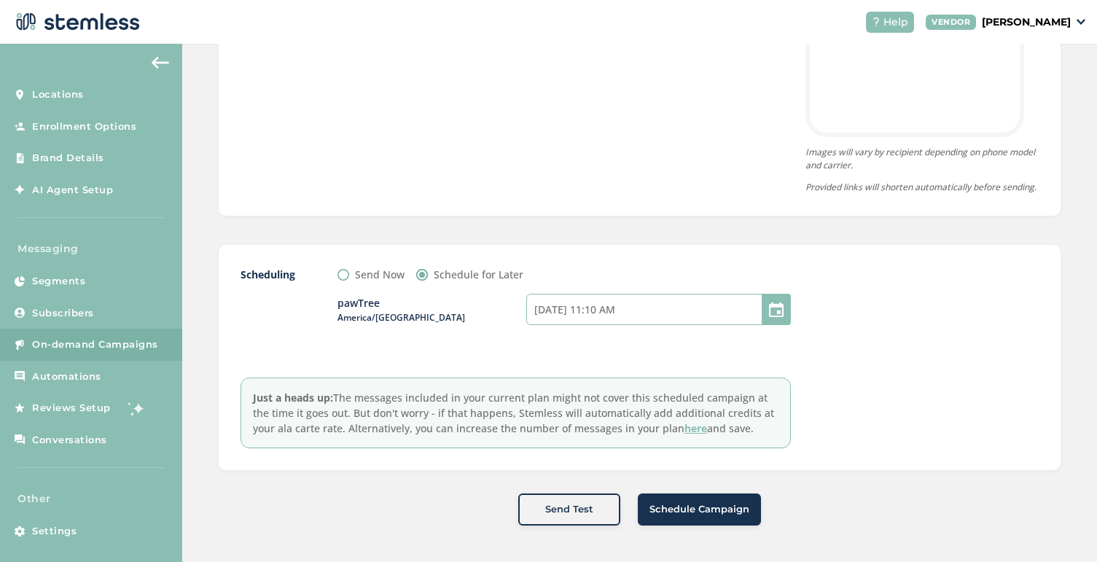
type input "[DATE] 1:10 PM"
click at [612, 308] on input "[DATE] 1:10 PM" at bounding box center [658, 309] width 265 height 31
select select "11"
select select "10"
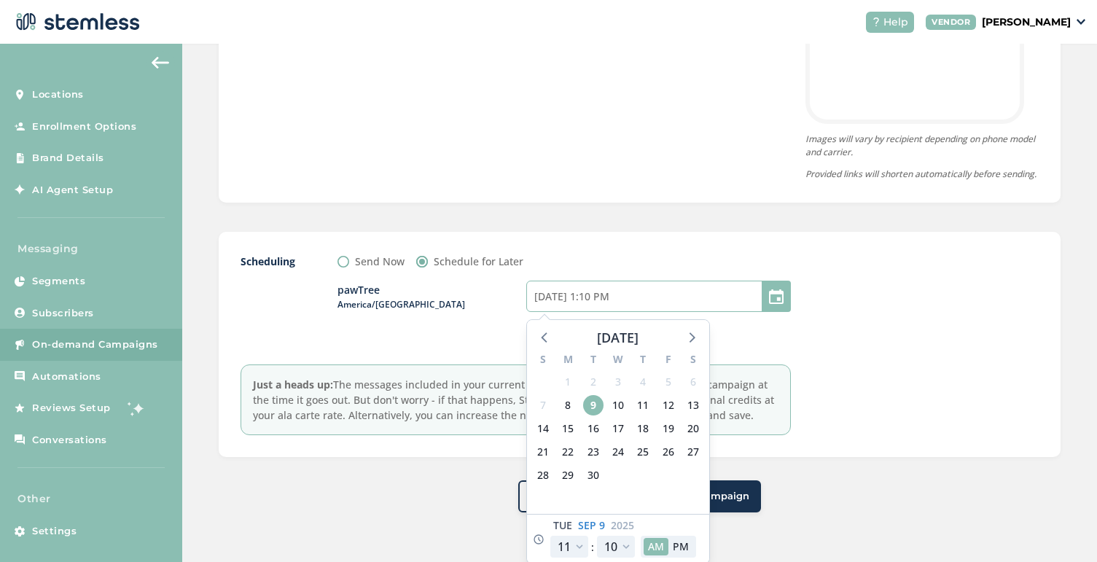
click at [602, 310] on input "[DATE] 1:10 PM" at bounding box center [658, 296] width 265 height 31
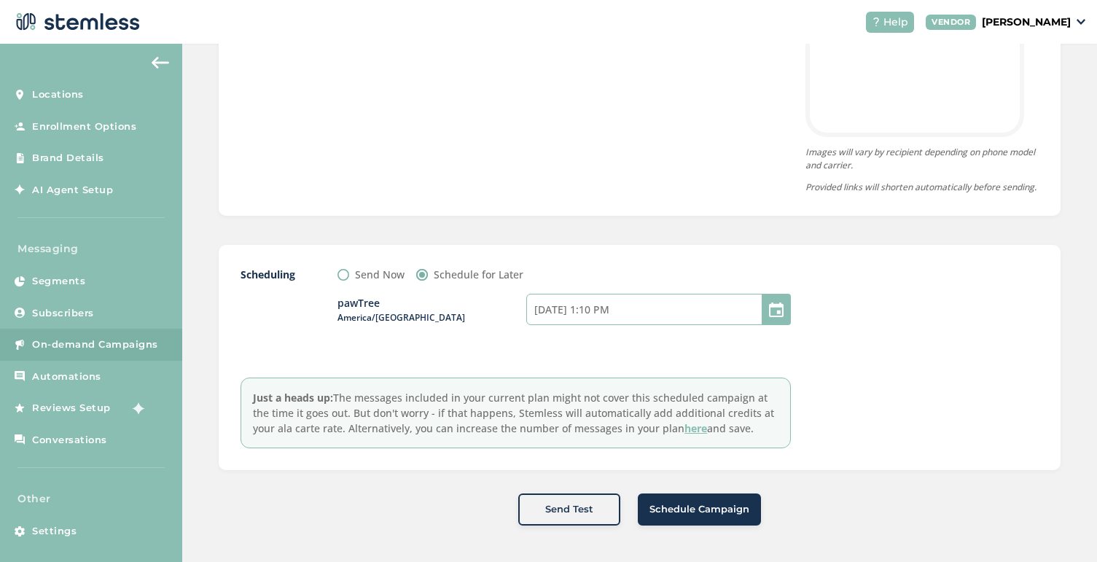
click at [596, 309] on input "[DATE] 1:10 PM" at bounding box center [658, 309] width 265 height 31
select select "11"
select select "10"
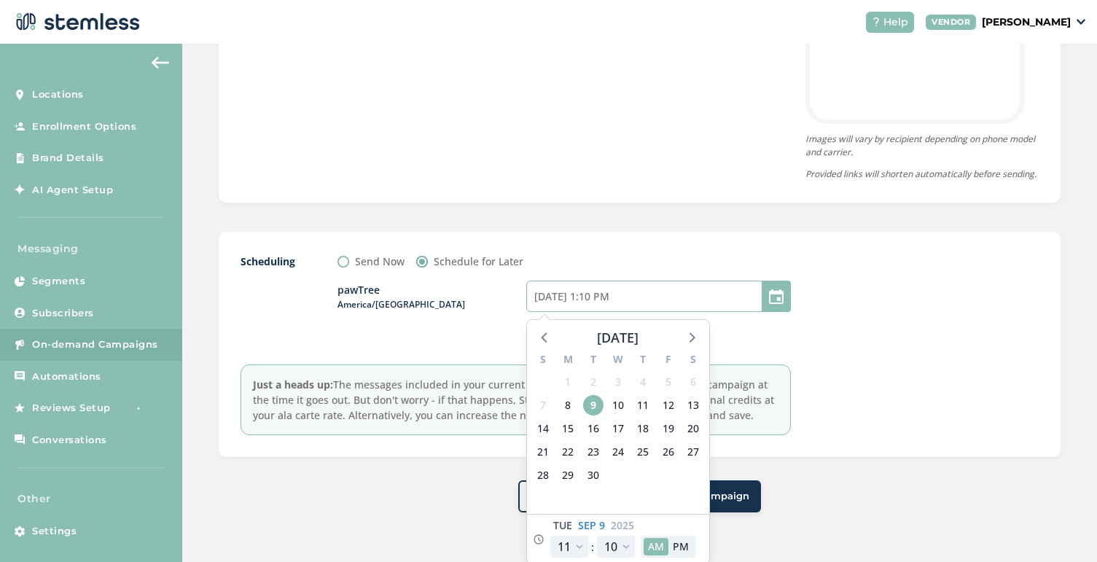
click at [601, 309] on input "[DATE] 1:10 PM" at bounding box center [658, 296] width 265 height 31
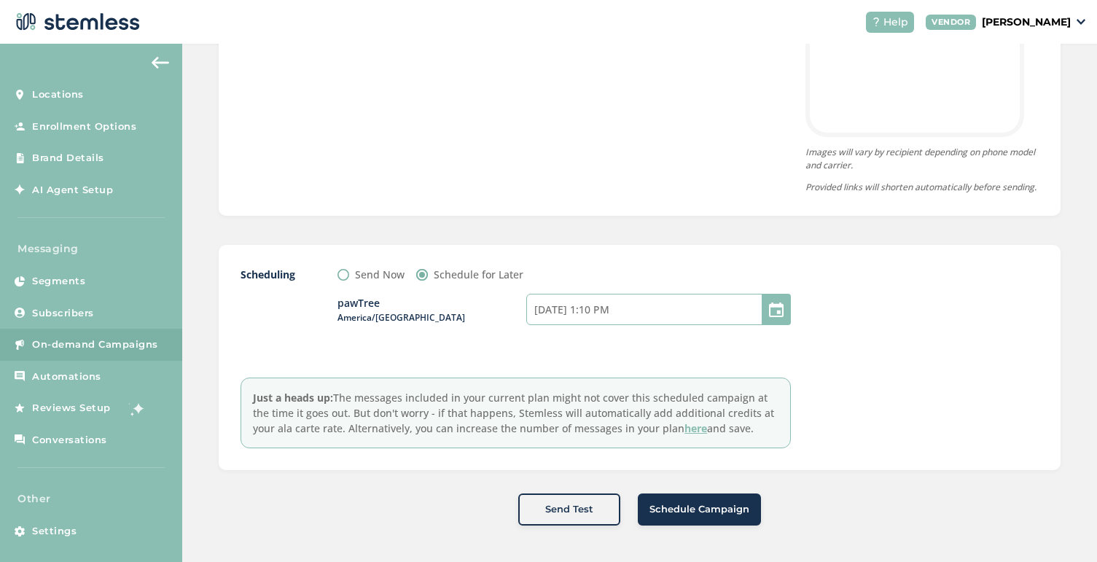
click at [597, 308] on input "[DATE] 1:10 PM" at bounding box center [658, 309] width 265 height 31
select select "11"
select select "10"
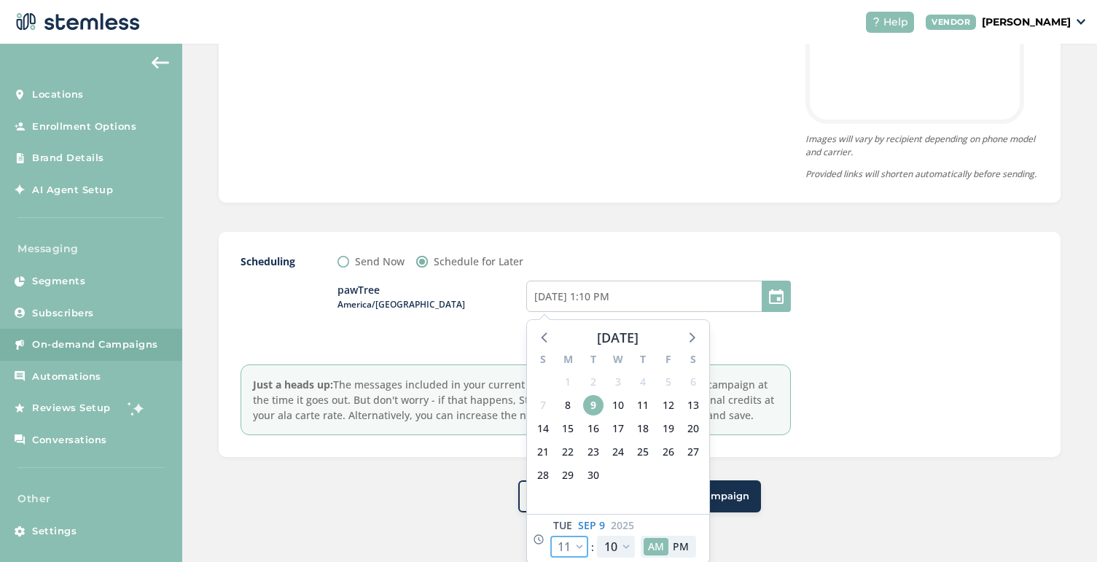
type input "[DATE] 3:10 PM"
click at [577, 554] on select "12 1 2 3 4 5 6 7 8 9 10 11" at bounding box center [569, 547] width 38 height 22
select select "21"
click at [550, 549] on select "12 1 2 3 4 5 6 7 8 9 10 11" at bounding box center [569, 547] width 38 height 22
type input "[DATE] 11:10 PM"
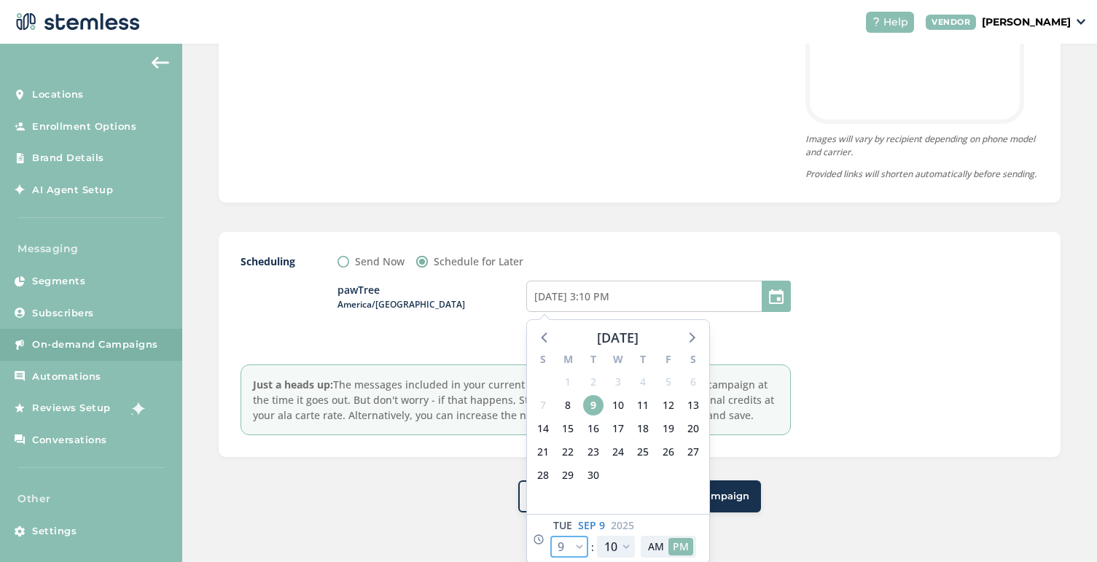
select select "21"
click at [617, 555] on select "00 05 10 15 20 25 30 35 40 45 50 55" at bounding box center [616, 547] width 38 height 22
select select "0"
click at [597, 549] on select "00 05 10 15 20 25 30 35 40 45 50 55" at bounding box center [616, 547] width 38 height 22
type input "[DATE] 11:00 PM"
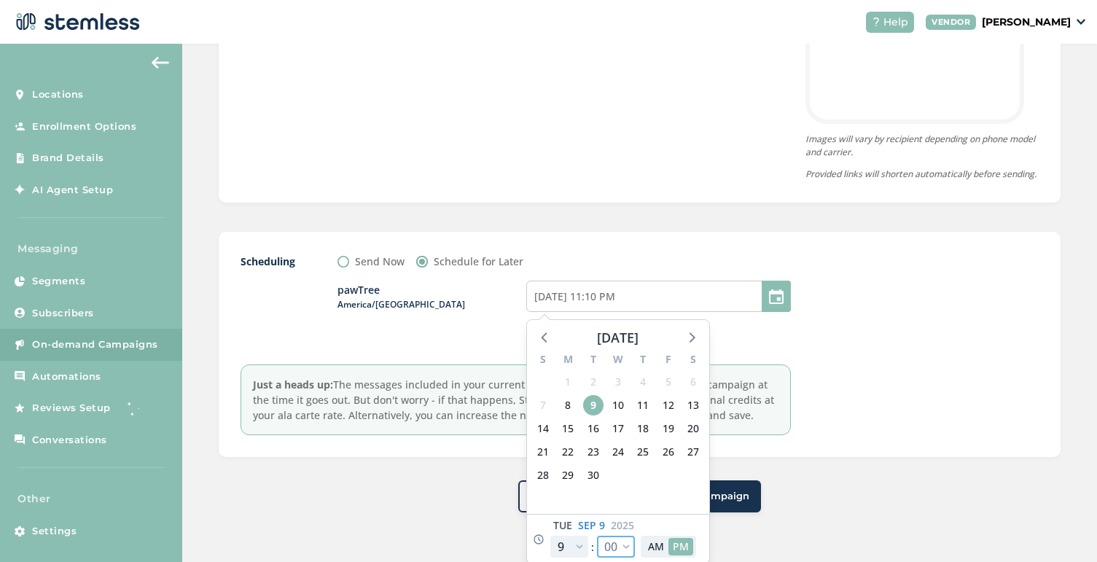
select select "0"
click at [653, 554] on button "AM" at bounding box center [656, 546] width 25 height 17
type input "[DATE] 11:00 AM"
select select "9"
click at [728, 340] on div "pawTree America/[GEOGRAPHIC_DATA] [DATE] 11:00 AM [DATE] S M T W T F S 31 1 2 3…" at bounding box center [564, 305] width 453 height 72
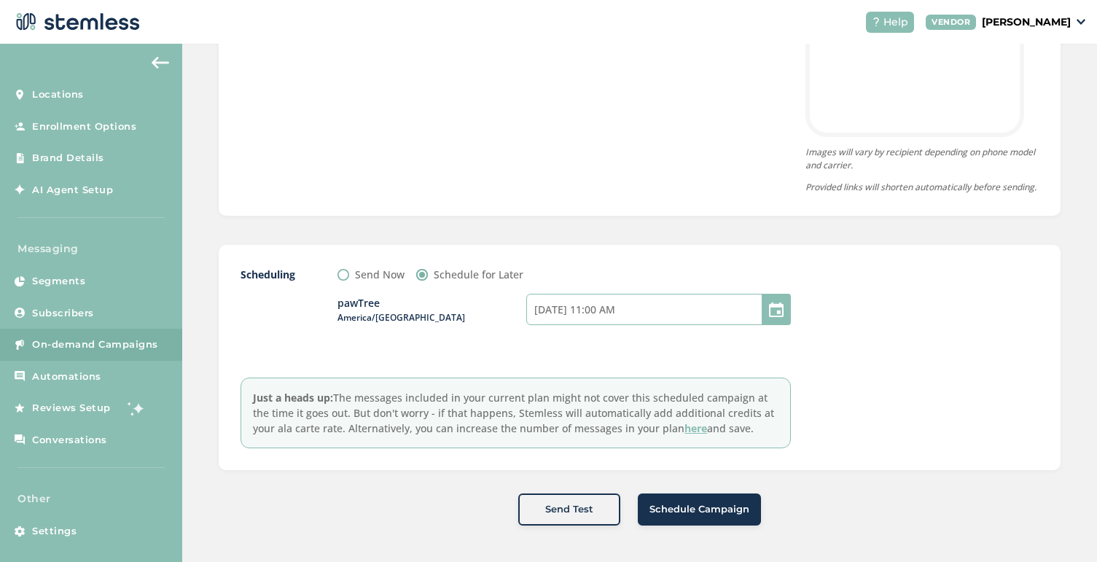
click at [601, 308] on input "[DATE] 11:00 AM" at bounding box center [658, 309] width 265 height 31
select select "9"
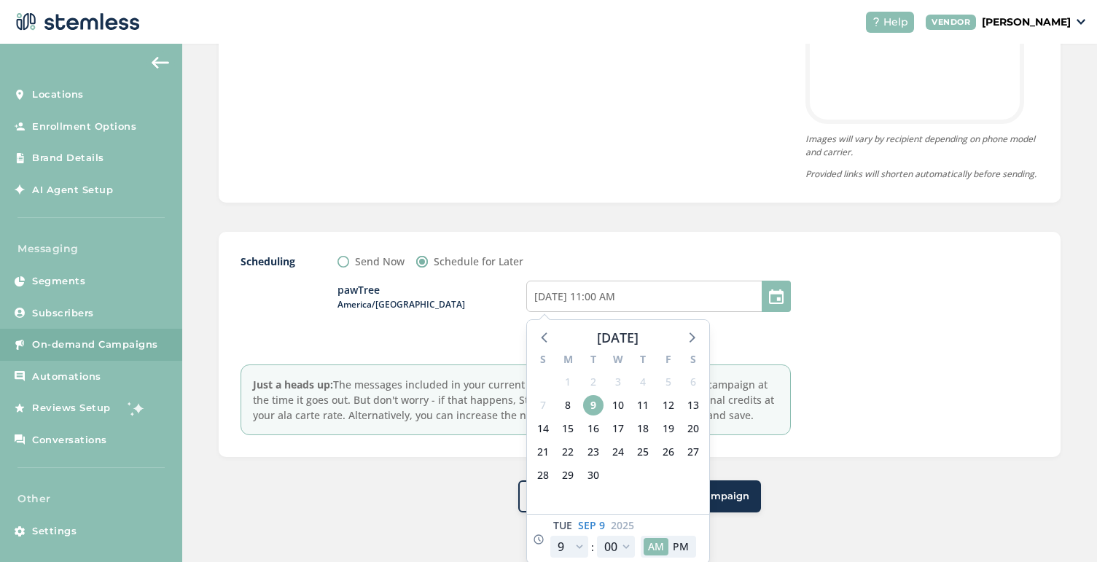
click at [824, 354] on div at bounding box center [929, 345] width 219 height 182
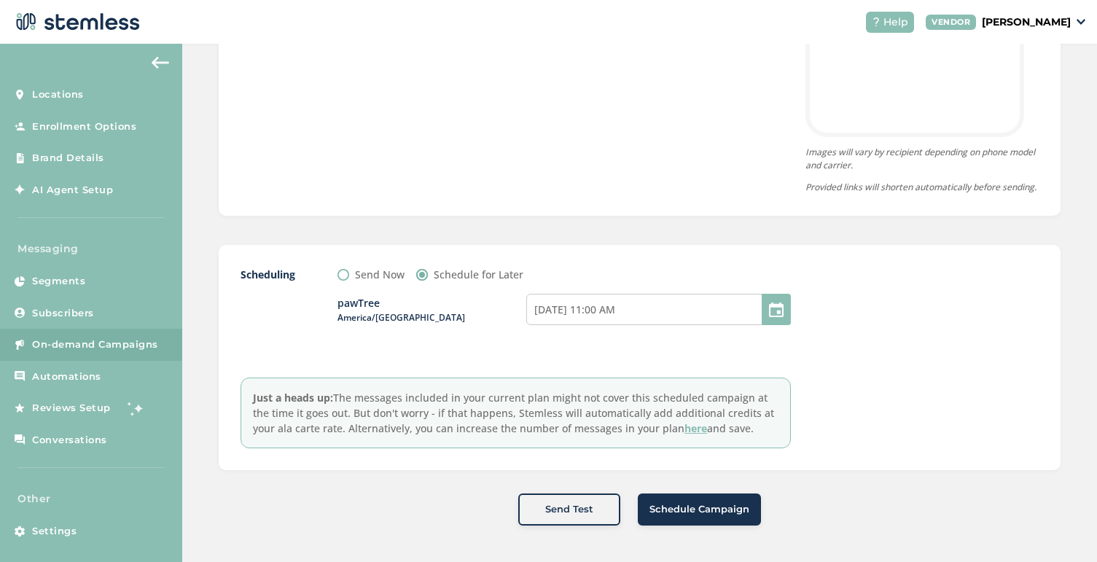
click at [673, 513] on span "Schedule Campaign" at bounding box center [700, 509] width 100 height 15
